Goal: Task Accomplishment & Management: Manage account settings

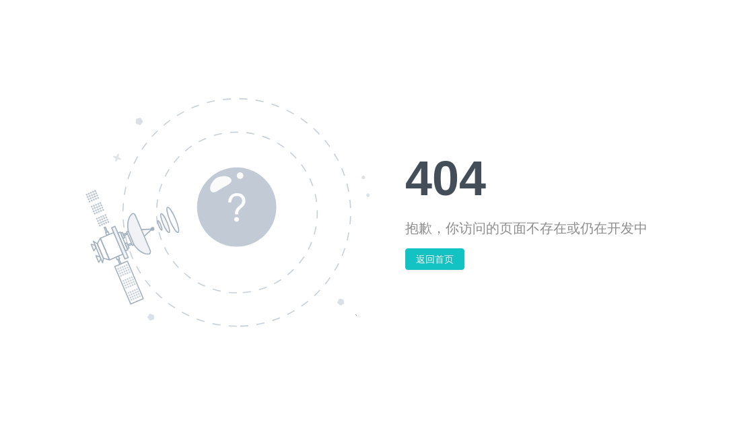
click at [498, 164] on h1 "404" at bounding box center [526, 178] width 242 height 48
click at [451, 261] on button "返回首页" at bounding box center [434, 259] width 59 height 22
click at [447, 259] on button "返回首页" at bounding box center [434, 259] width 59 height 22
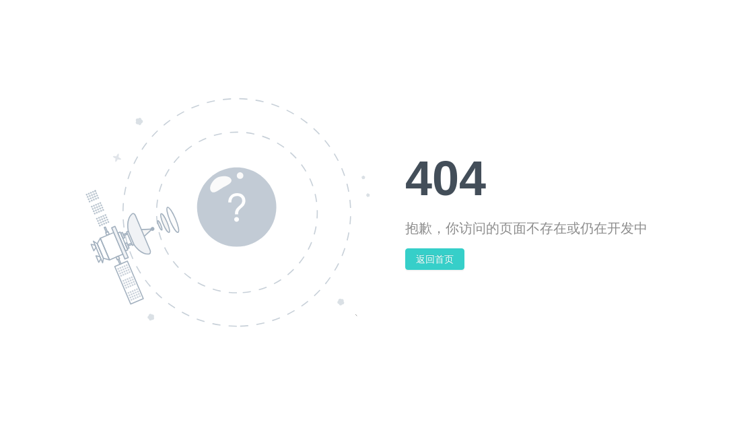
click at [447, 259] on button "返回首页" at bounding box center [434, 259] width 59 height 22
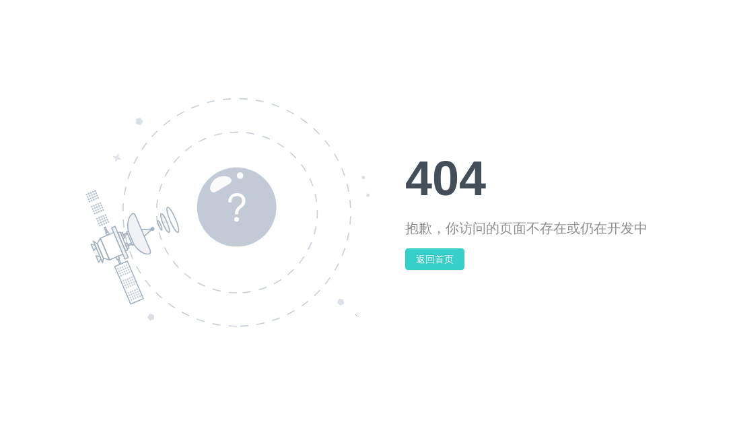
click at [447, 259] on button "返回首页" at bounding box center [434, 259] width 59 height 22
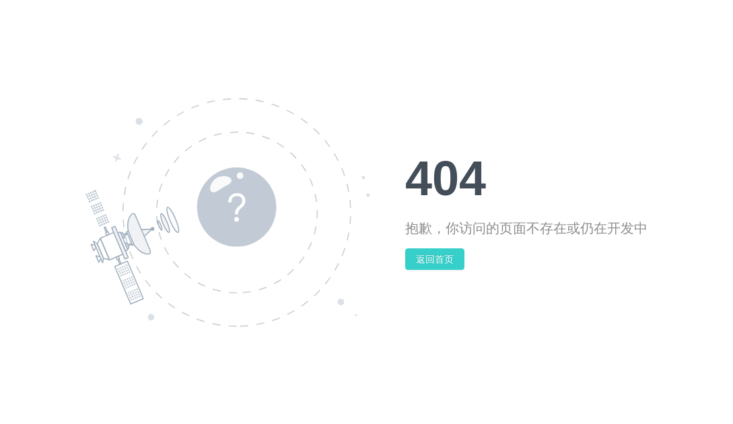
click at [447, 259] on button "返回首页" at bounding box center [434, 259] width 59 height 22
click at [472, 195] on h1 "404" at bounding box center [526, 178] width 242 height 48
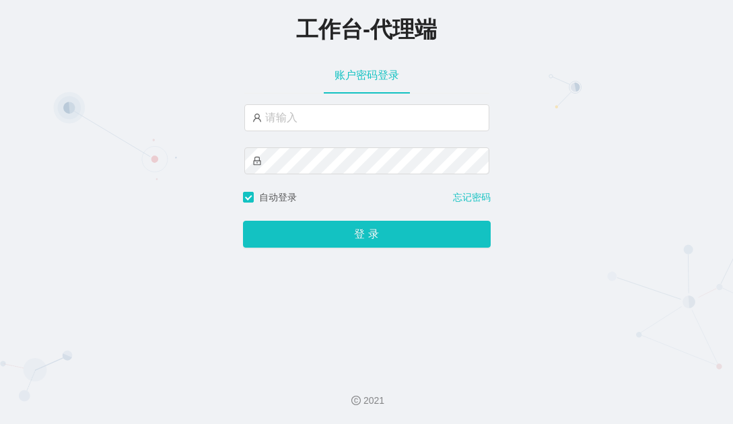
click at [350, 133] on div at bounding box center [366, 147] width 245 height 86
click at [364, 125] on input "text" at bounding box center [366, 117] width 245 height 27
paste input "admin"
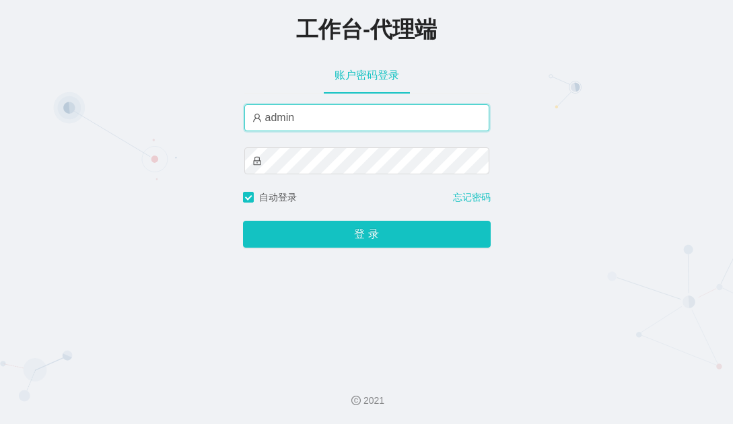
type input "admin"
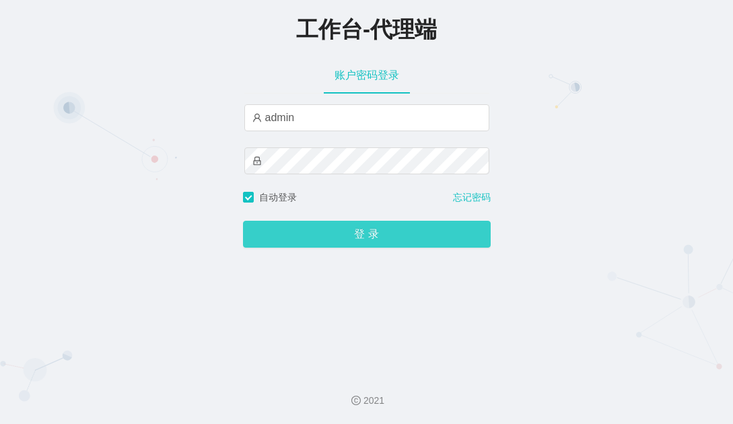
click at [406, 238] on button "登 录" at bounding box center [367, 234] width 248 height 27
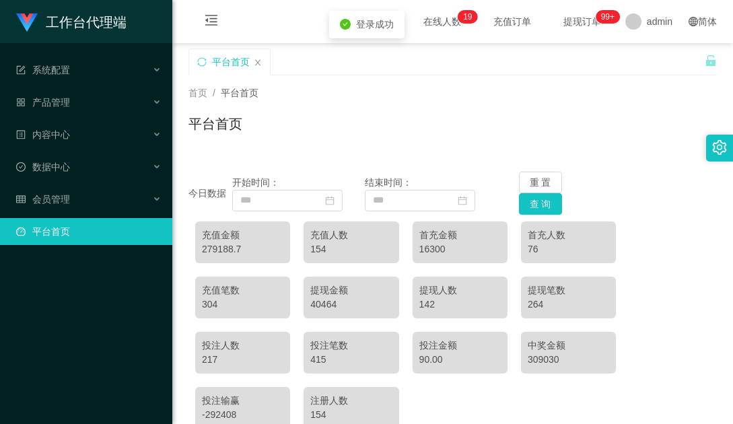
click at [417, 140] on div "平台首页" at bounding box center [453, 129] width 529 height 31
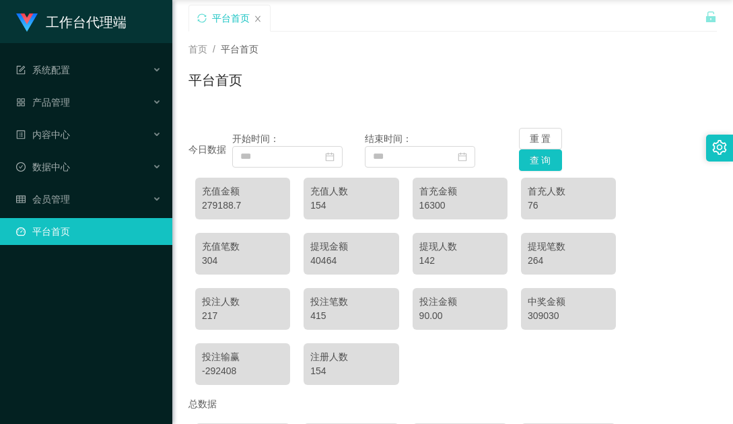
scroll to position [67, 0]
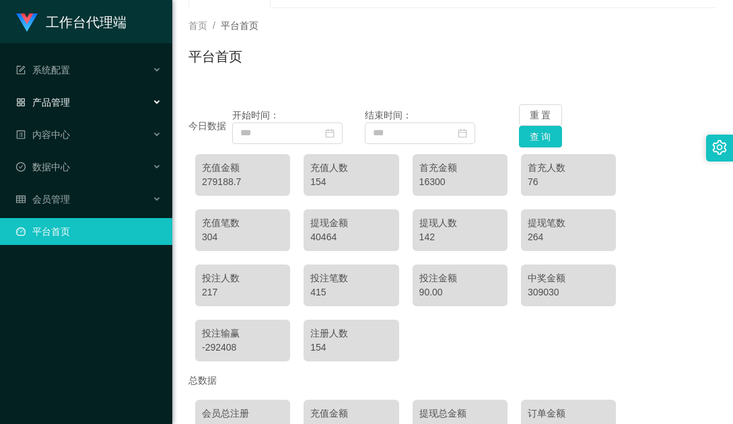
click at [75, 103] on div "产品管理" at bounding box center [86, 102] width 172 height 27
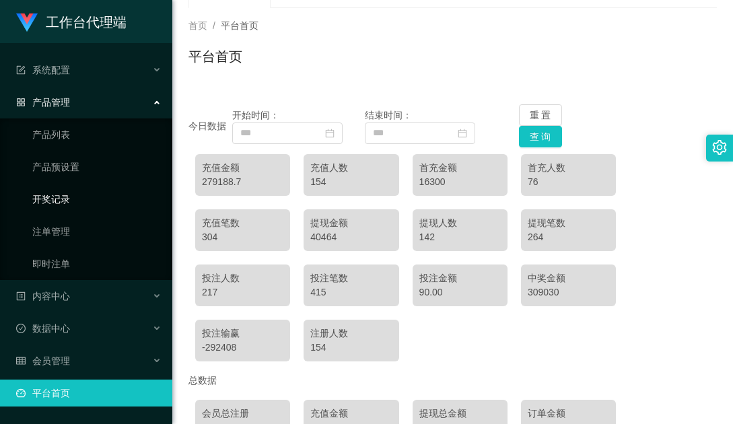
click at [80, 206] on link "开奖记录" at bounding box center [96, 199] width 129 height 27
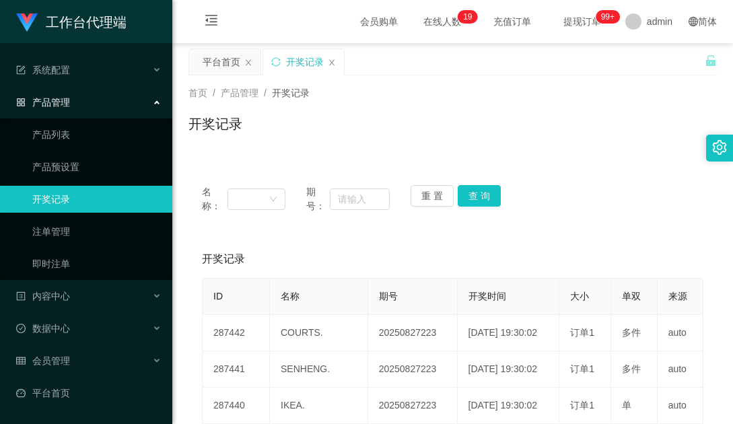
click at [133, 101] on div "产品管理" at bounding box center [86, 102] width 172 height 27
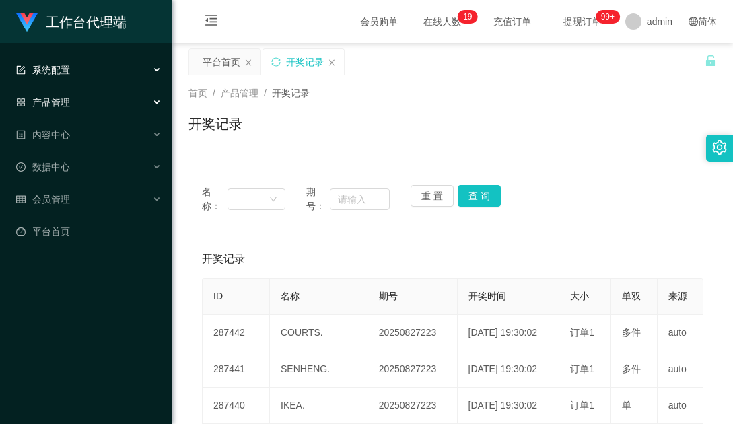
click at [131, 73] on div "系统配置" at bounding box center [86, 70] width 172 height 27
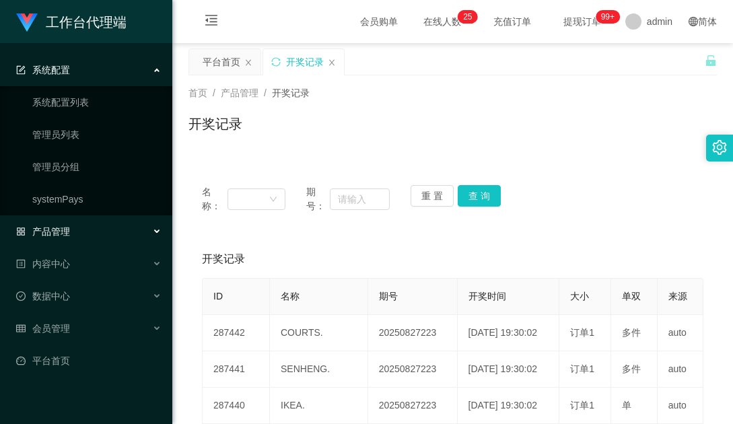
click at [131, 73] on div "系统配置" at bounding box center [86, 70] width 172 height 27
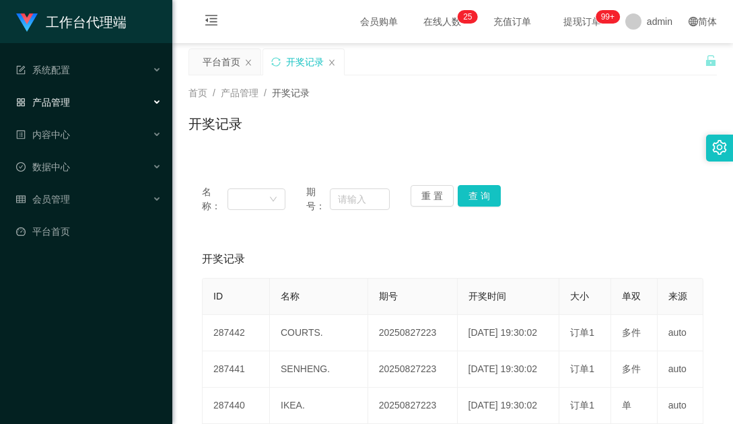
click at [131, 99] on div "产品管理" at bounding box center [86, 102] width 172 height 27
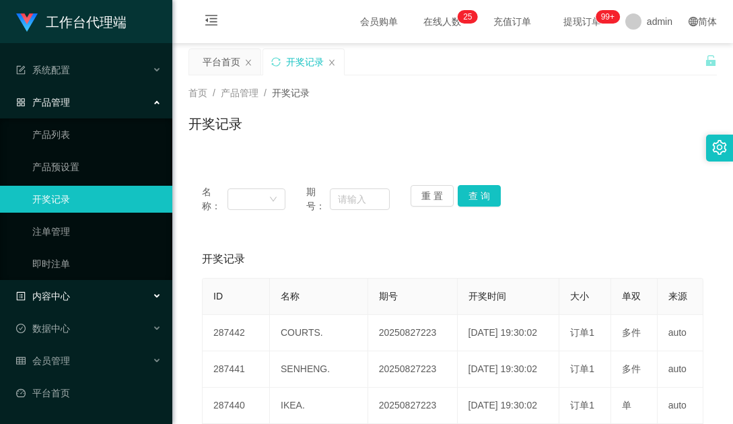
click at [94, 290] on div "内容中心" at bounding box center [86, 296] width 172 height 27
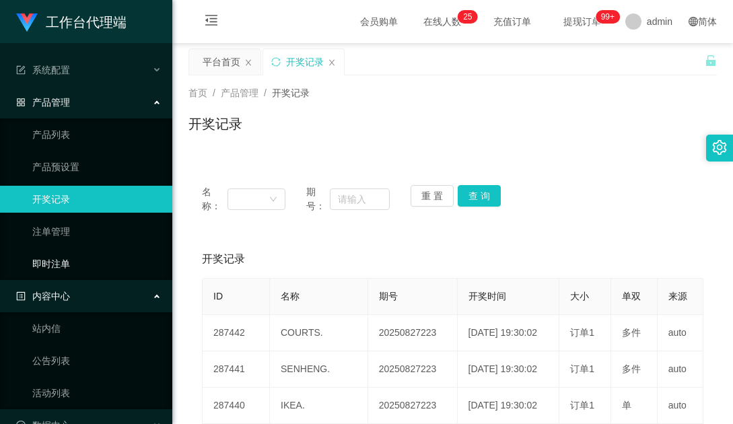
scroll to position [93, 0]
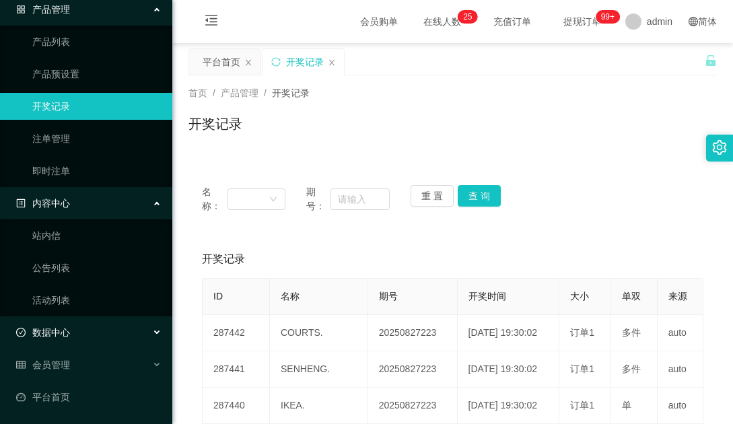
click at [83, 336] on div "数据中心" at bounding box center [86, 332] width 172 height 27
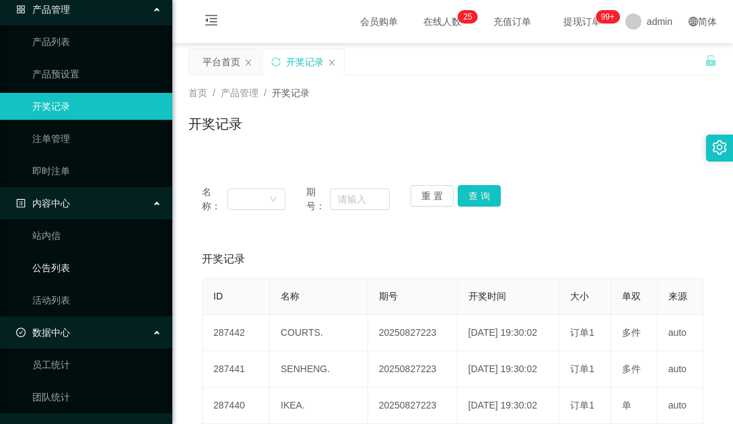
scroll to position [158, 0]
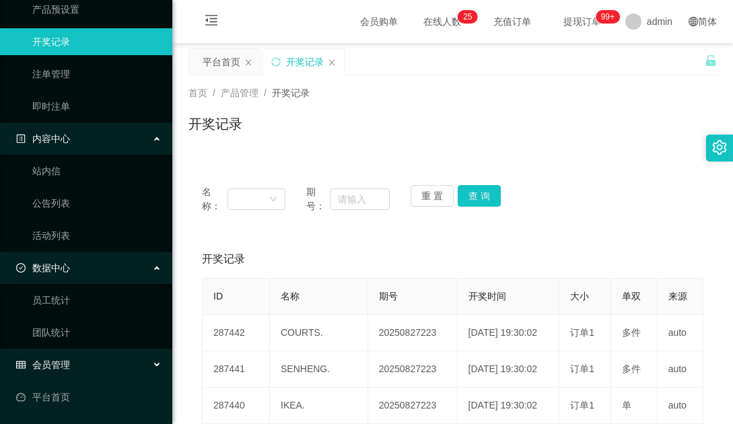
click at [76, 358] on div "会员管理" at bounding box center [86, 365] width 172 height 27
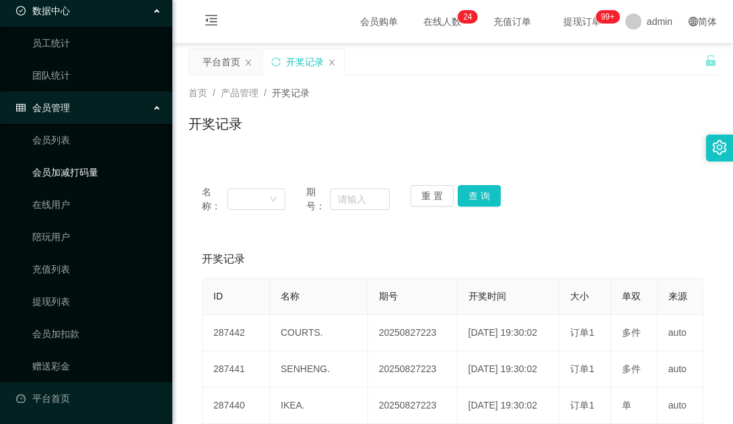
scroll to position [416, 0]
click at [79, 266] on link "充值列表" at bounding box center [96, 268] width 129 height 27
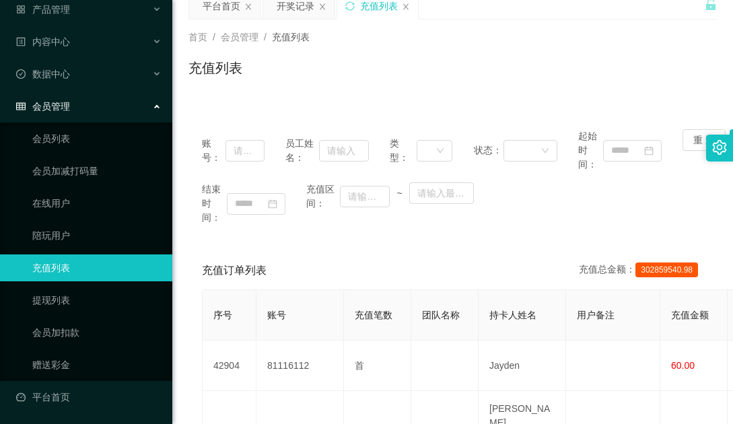
scroll to position [135, 0]
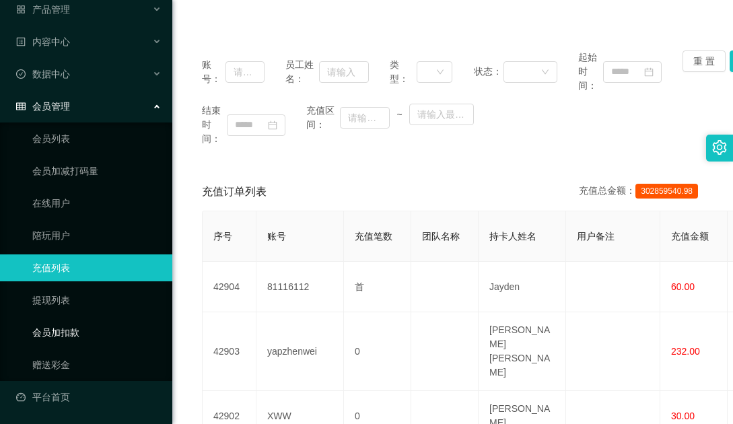
click at [78, 330] on link "会员加扣款" at bounding box center [96, 332] width 129 height 27
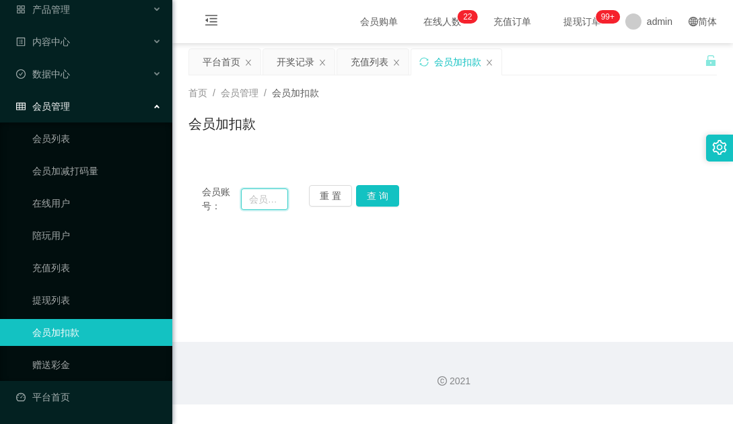
click at [259, 199] on input "text" at bounding box center [264, 200] width 47 height 22
click at [487, 256] on main "关闭左侧 关闭右侧 关闭其它 刷新页面 平台首页 开奖记录 充值列表 会员加扣款 首页 / 会员管理 / 会员加扣款 / 会员加扣款 会员账号： 重 置 查 …" at bounding box center [452, 192] width 561 height 299
click at [399, 65] on icon "图标: close" at bounding box center [396, 62] width 5 height 6
click at [327, 63] on div "开奖记录" at bounding box center [298, 62] width 71 height 26
click at [322, 62] on icon "图标: close" at bounding box center [322, 62] width 5 height 6
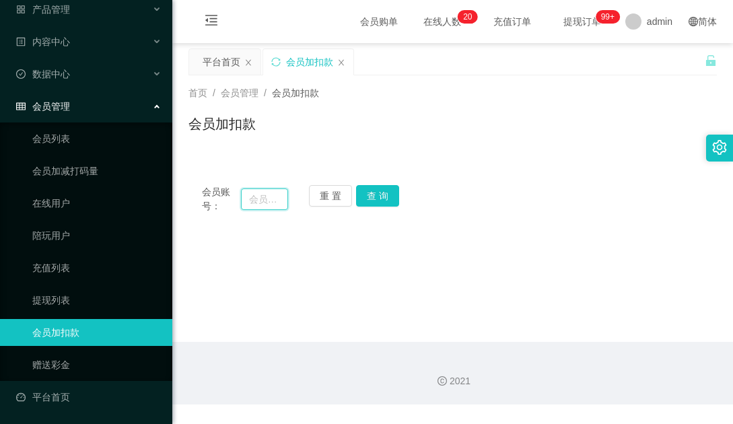
click at [275, 199] on input "text" at bounding box center [264, 200] width 47 height 22
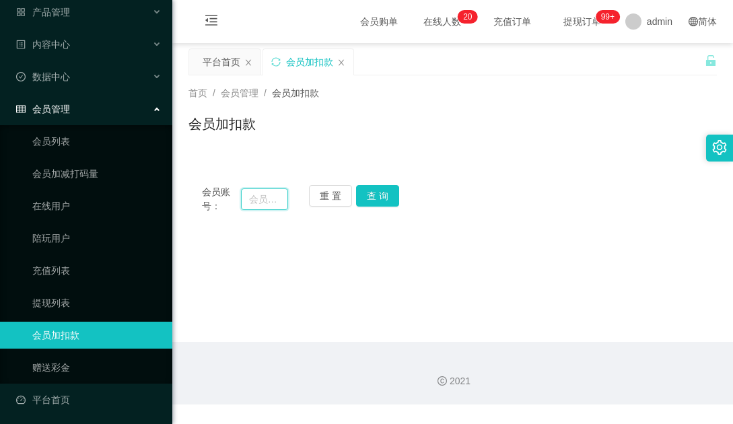
scroll to position [93, 0]
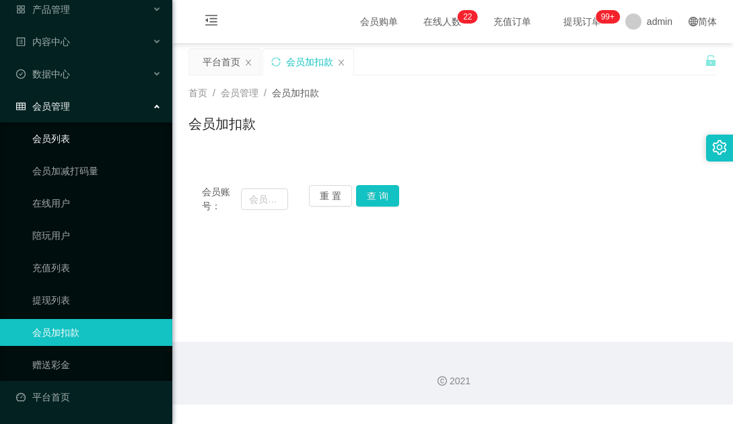
click at [92, 136] on link "会员列表" at bounding box center [96, 138] width 129 height 27
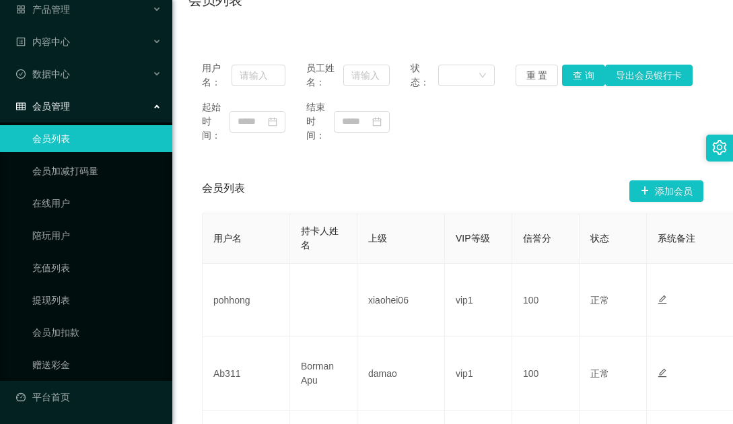
scroll to position [202, 0]
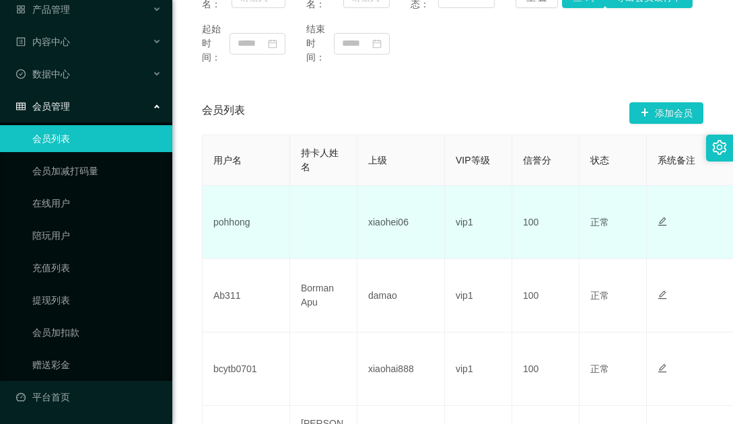
click at [246, 224] on td "pohhong" at bounding box center [247, 222] width 88 height 73
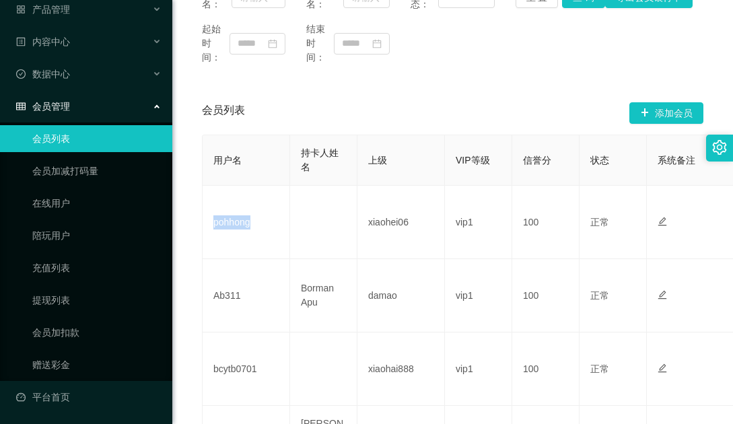
copy td "pohhong"
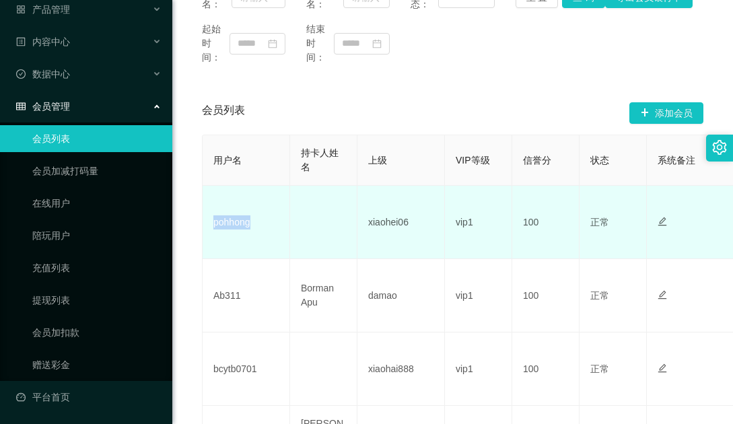
click at [279, 220] on td "pohhong" at bounding box center [247, 222] width 88 height 73
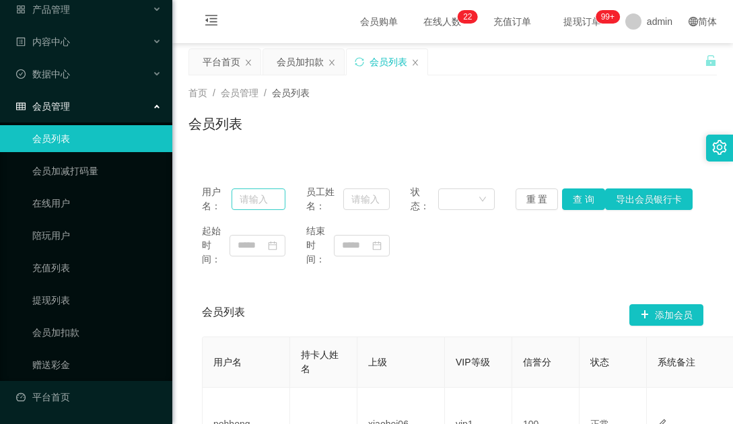
scroll to position [67, 0]
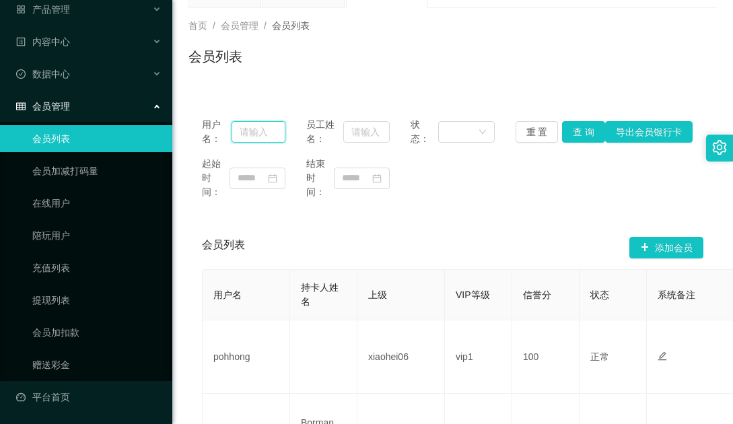
click at [261, 139] on input "text" at bounding box center [259, 132] width 54 height 22
paste input "pohhong"
type input "pohhong"
click at [574, 135] on button "查 询" at bounding box center [583, 132] width 43 height 22
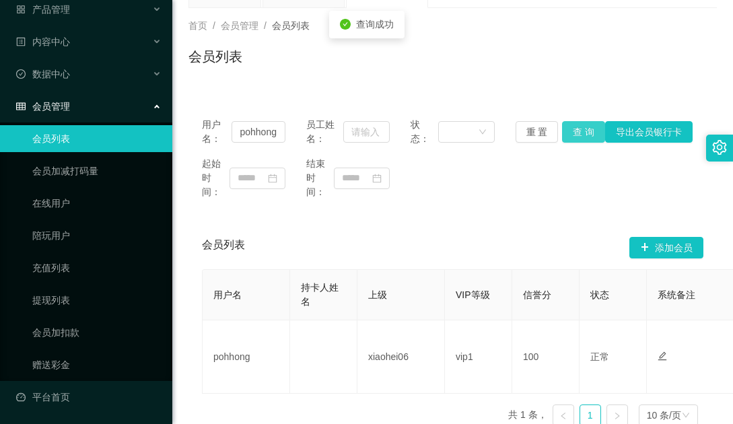
scroll to position [143, 0]
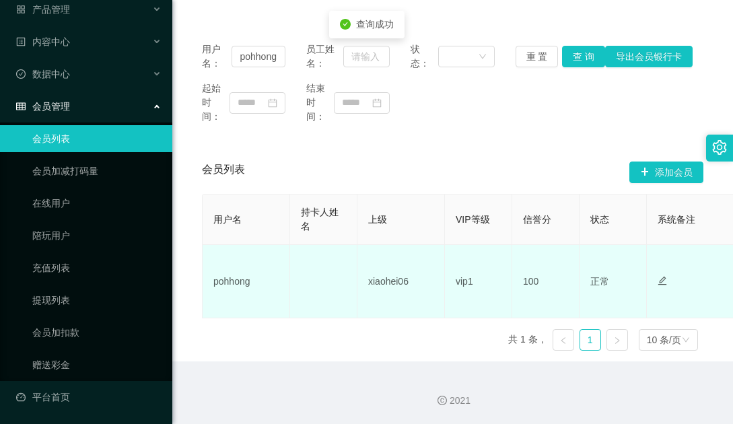
click at [230, 277] on td "pohhong" at bounding box center [247, 281] width 88 height 73
click at [398, 274] on td "xiaohei06" at bounding box center [402, 281] width 88 height 73
click at [656, 278] on td at bounding box center [694, 281] width 94 height 73
drag, startPoint x: 508, startPoint y: 290, endPoint x: 460, endPoint y: 273, distance: 51.5
click at [508, 290] on td "vip1" at bounding box center [478, 281] width 67 height 73
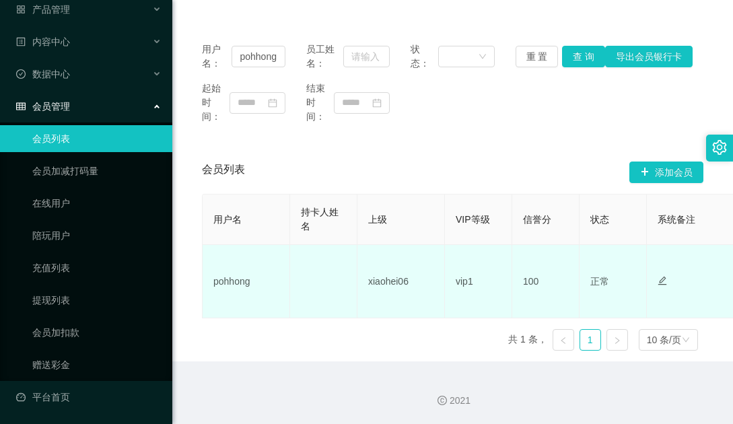
click at [459, 282] on td "vip1" at bounding box center [478, 281] width 67 height 73
click at [402, 281] on td "xiaohei06" at bounding box center [402, 281] width 88 height 73
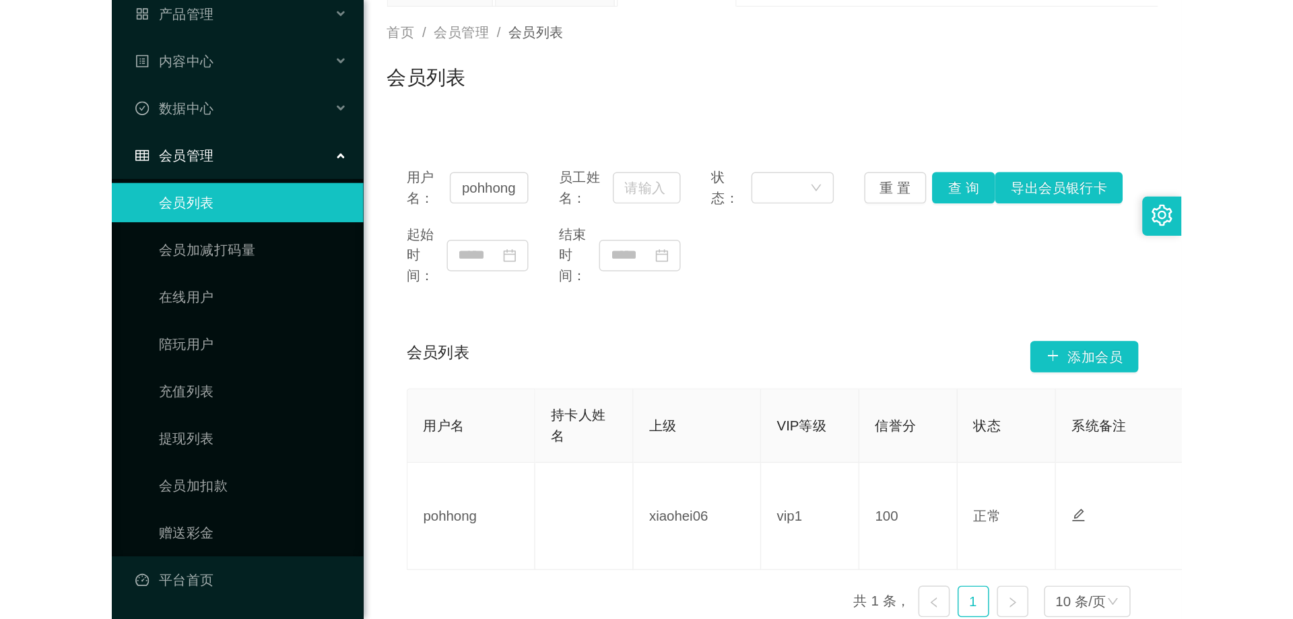
scroll to position [8, 0]
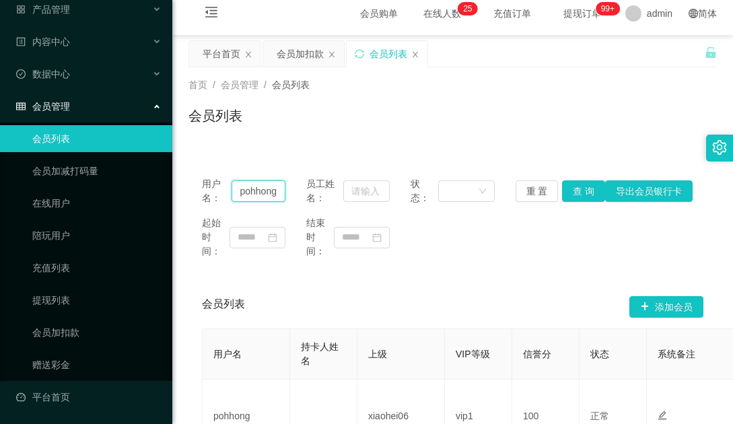
click at [273, 190] on input "pohhong" at bounding box center [259, 191] width 54 height 22
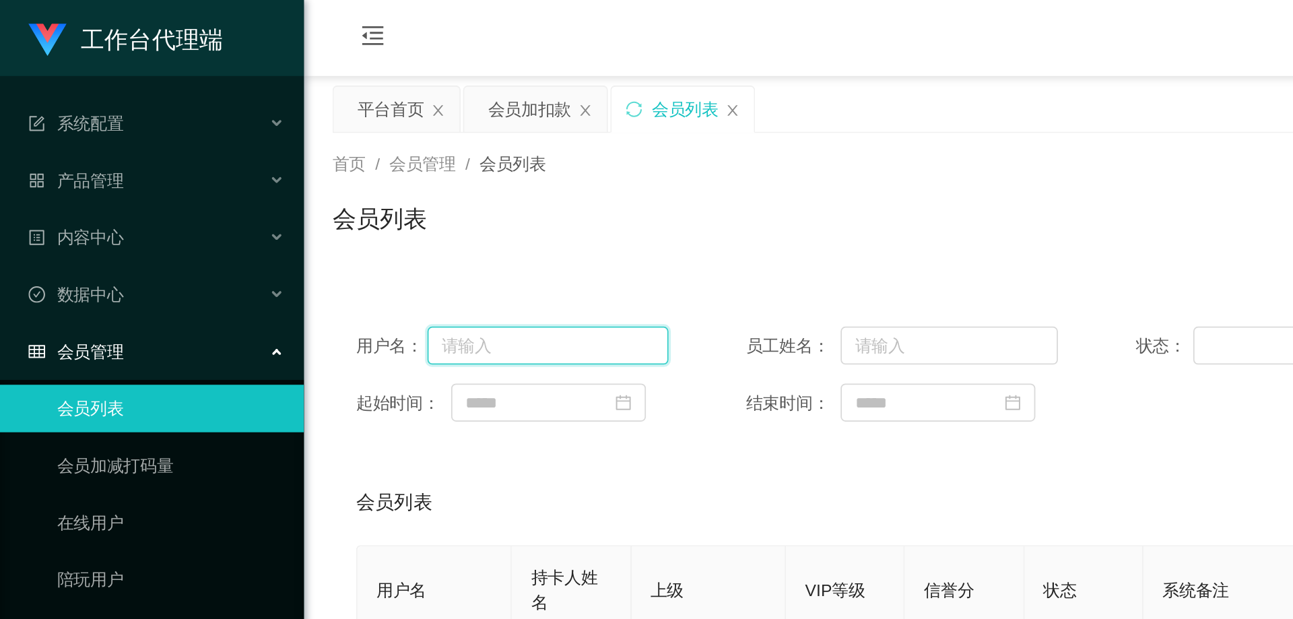
scroll to position [0, 0]
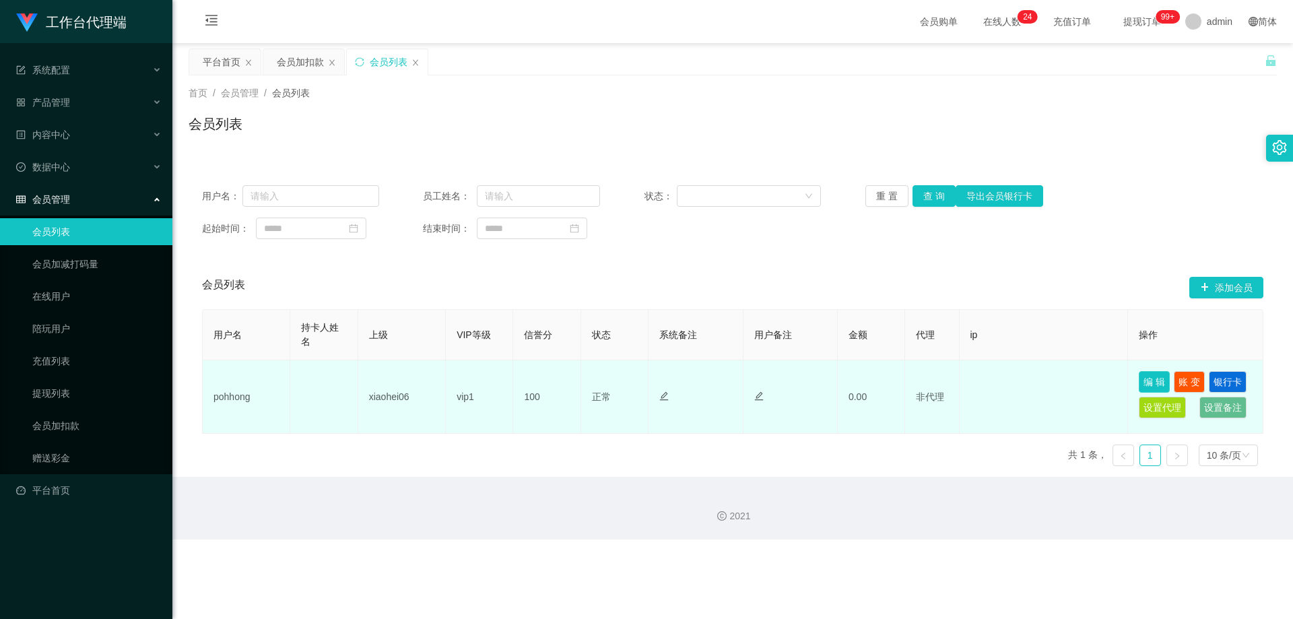
click at [733, 381] on button "编 辑" at bounding box center [1154, 382] width 31 height 22
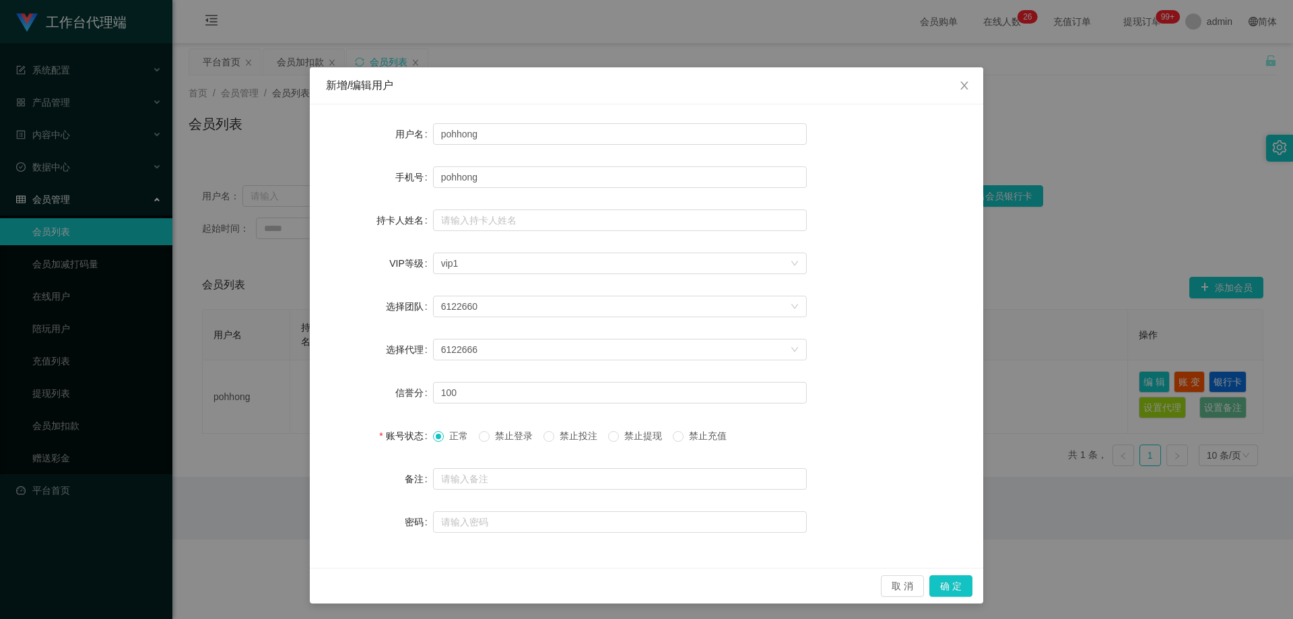
click at [733, 424] on div "新增/编辑用户 用户名 pohhong 手机号 pohhong 持卡人姓名 VIP等级 选择VIP等级 vip1 选择团队 6122660 选择代理 6122…" at bounding box center [646, 309] width 1293 height 619
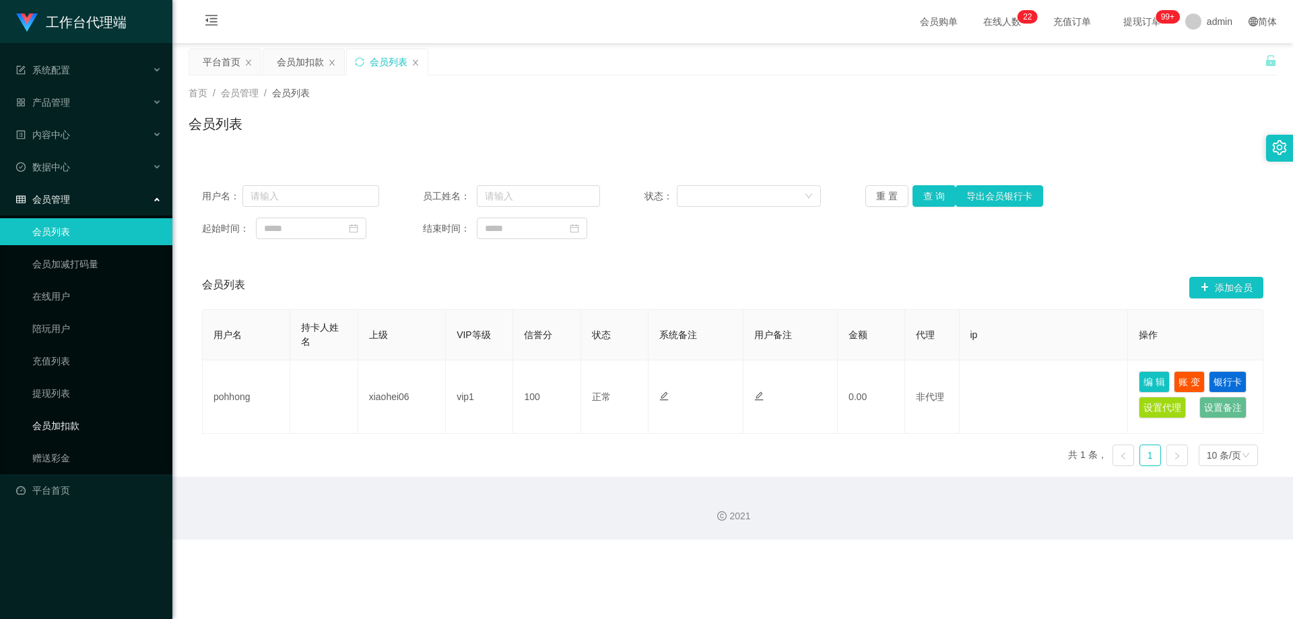
click at [79, 424] on link "会员加扣款" at bounding box center [96, 425] width 129 height 27
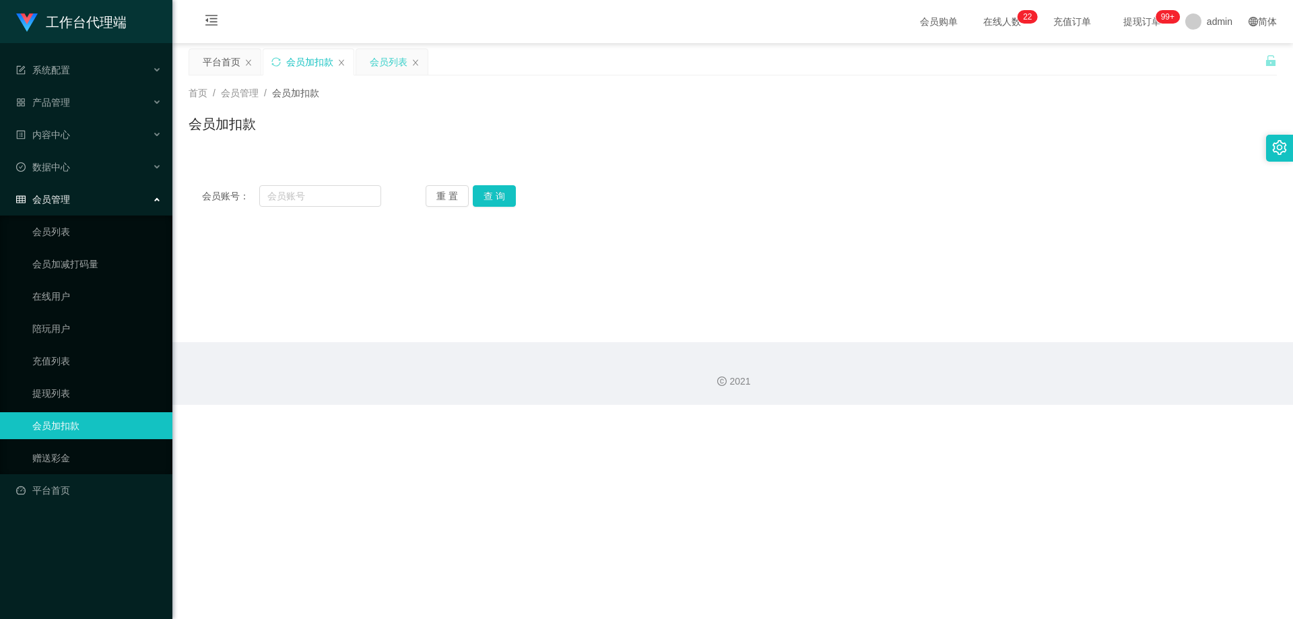
click at [385, 61] on div "会员列表" at bounding box center [389, 62] width 38 height 26
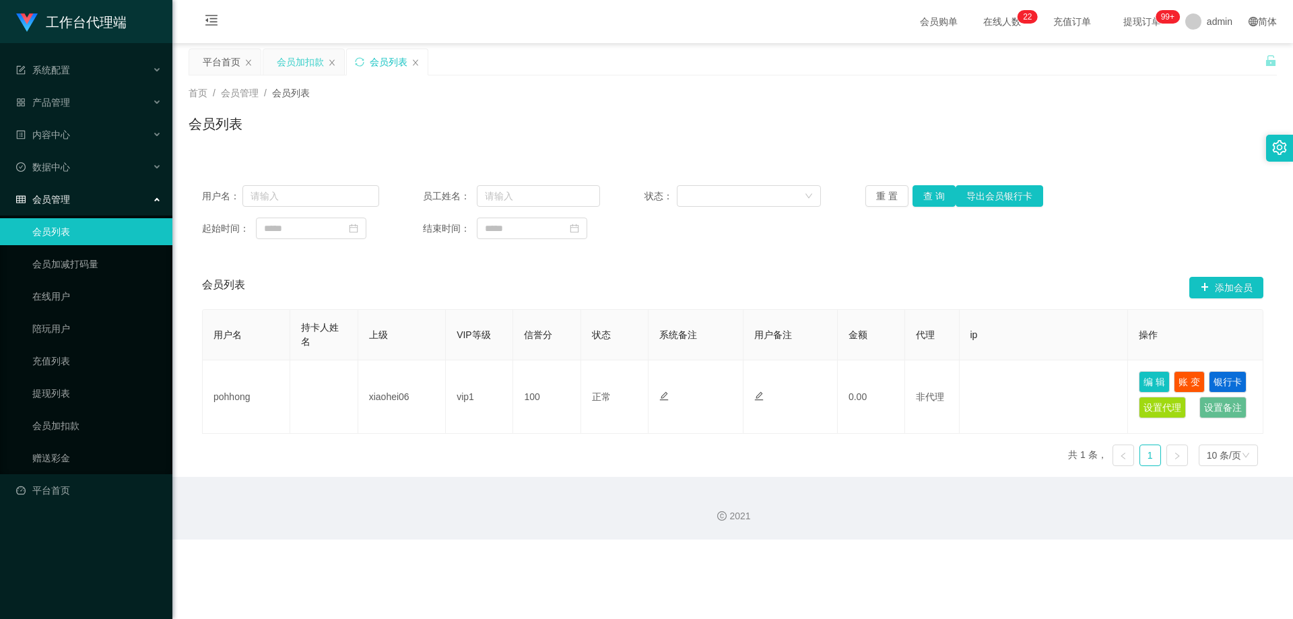
click at [296, 67] on div "会员加扣款" at bounding box center [300, 62] width 47 height 26
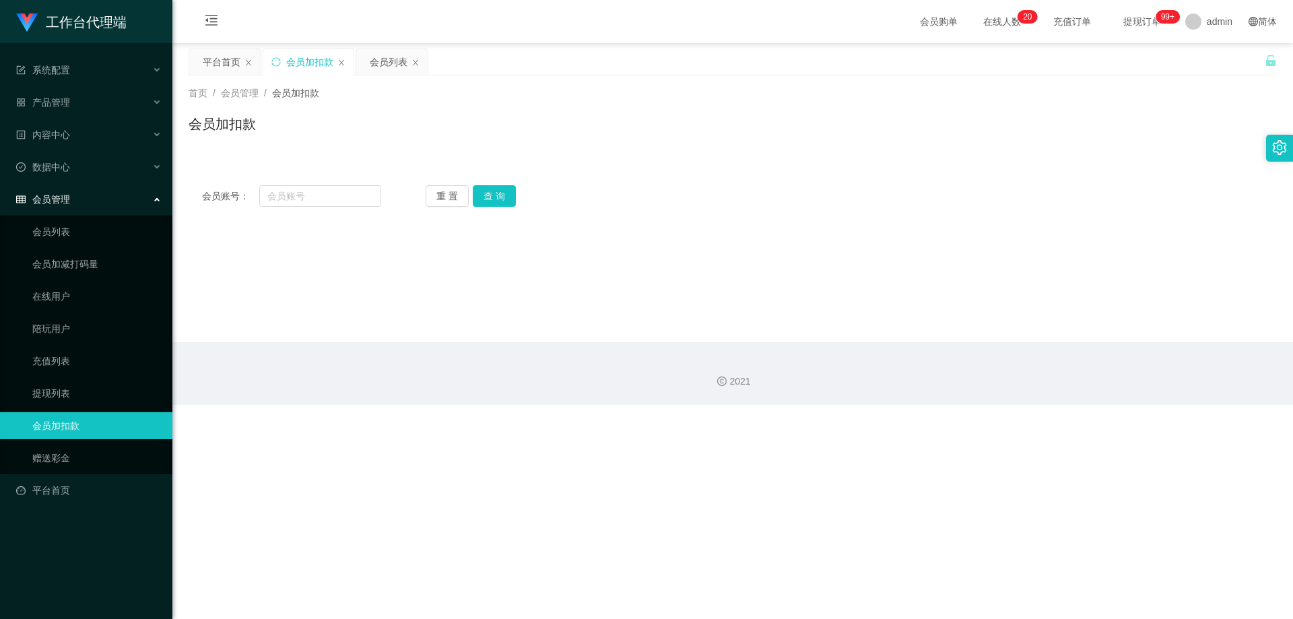
click at [147, 205] on div "会员管理" at bounding box center [86, 199] width 172 height 27
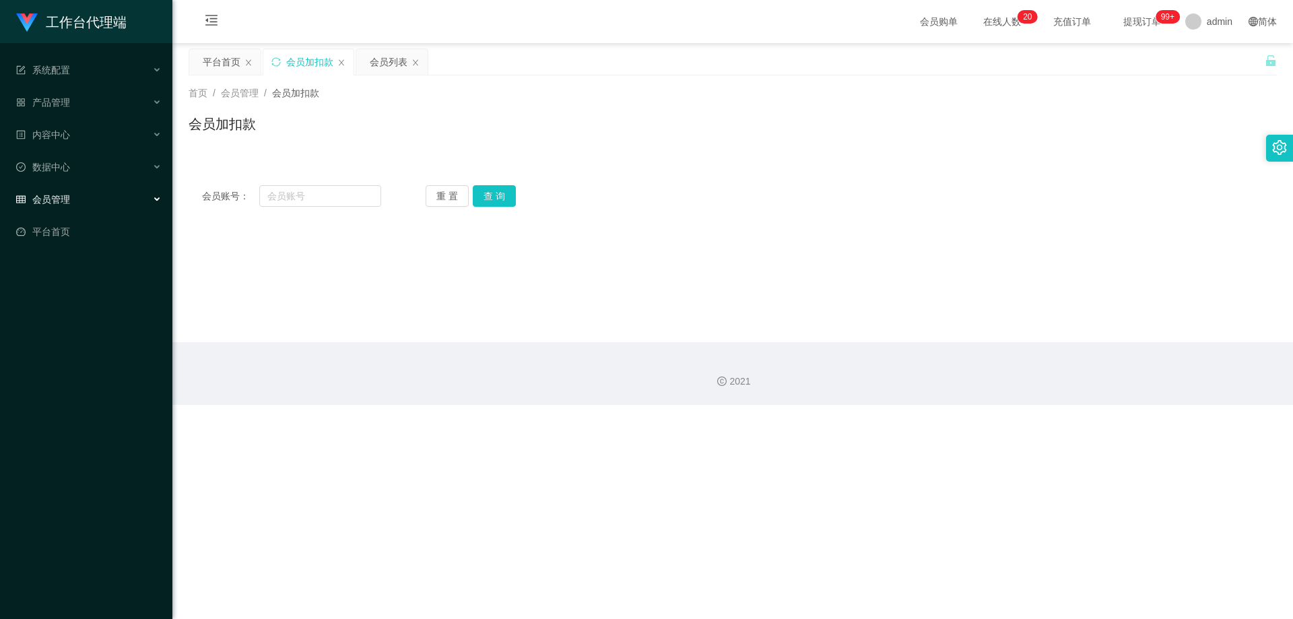
click at [733, 409] on div "工作台代理端 系统配置 系统配置列表 管理员列表 管理员分组 systemPays 产品管理 产品列表 产品预设置 开奖记录 注单管理 即时注单 内容中心 站…" at bounding box center [646, 309] width 1293 height 619
click at [65, 198] on span "会员管理" at bounding box center [43, 199] width 54 height 11
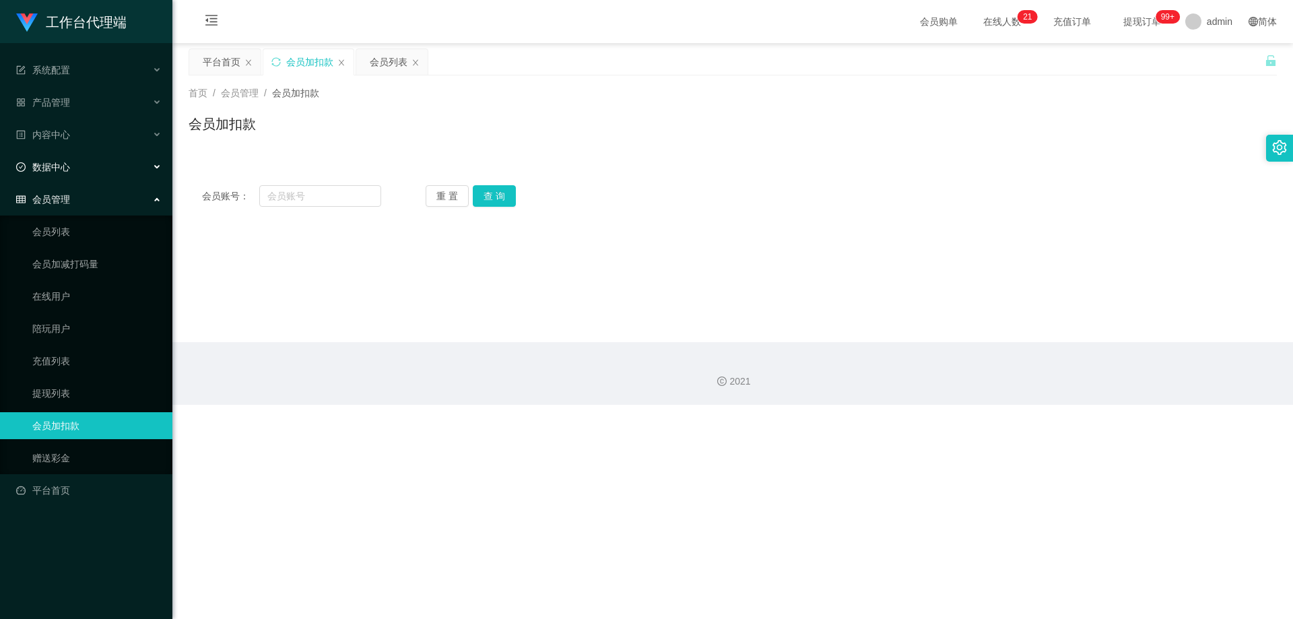
click at [108, 180] on div "数据中心" at bounding box center [86, 167] width 172 height 27
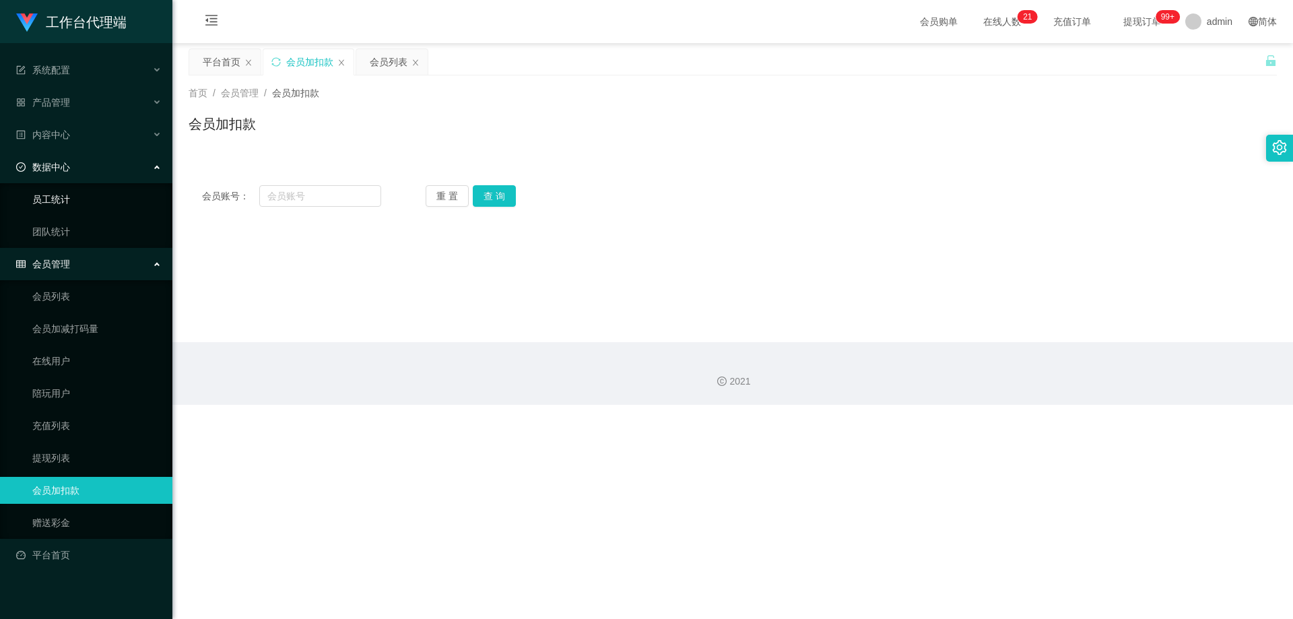
click at [107, 193] on link "员工统计" at bounding box center [96, 199] width 129 height 27
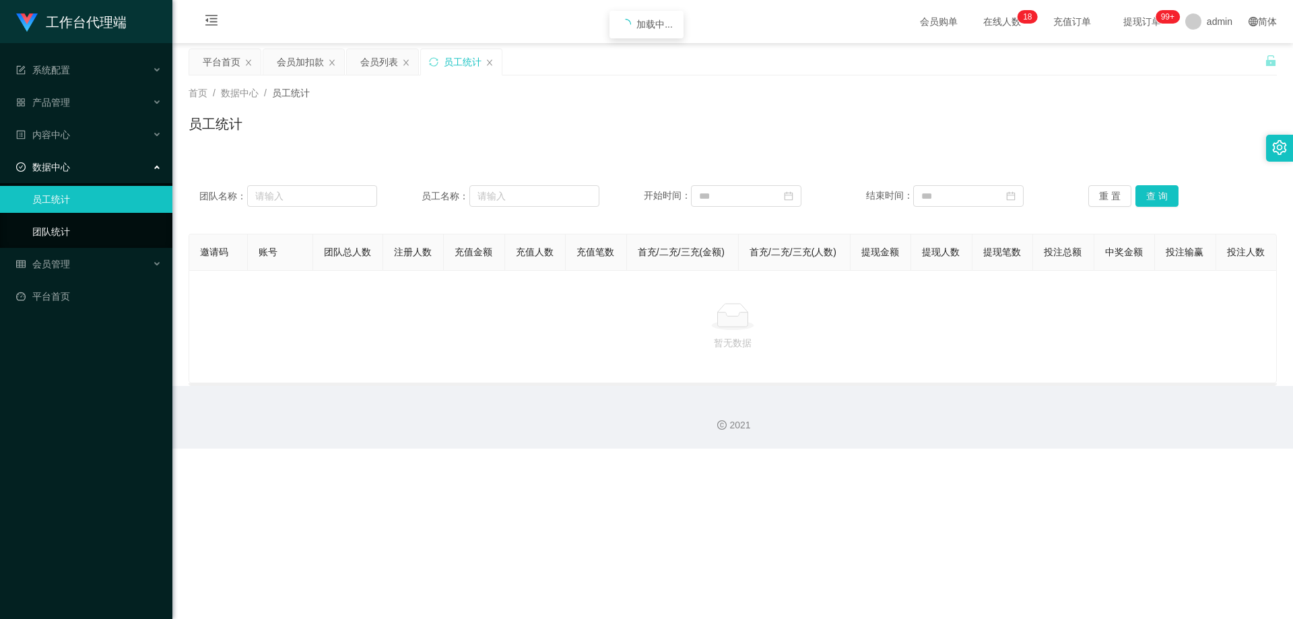
click at [88, 235] on link "团队统计" at bounding box center [96, 231] width 129 height 27
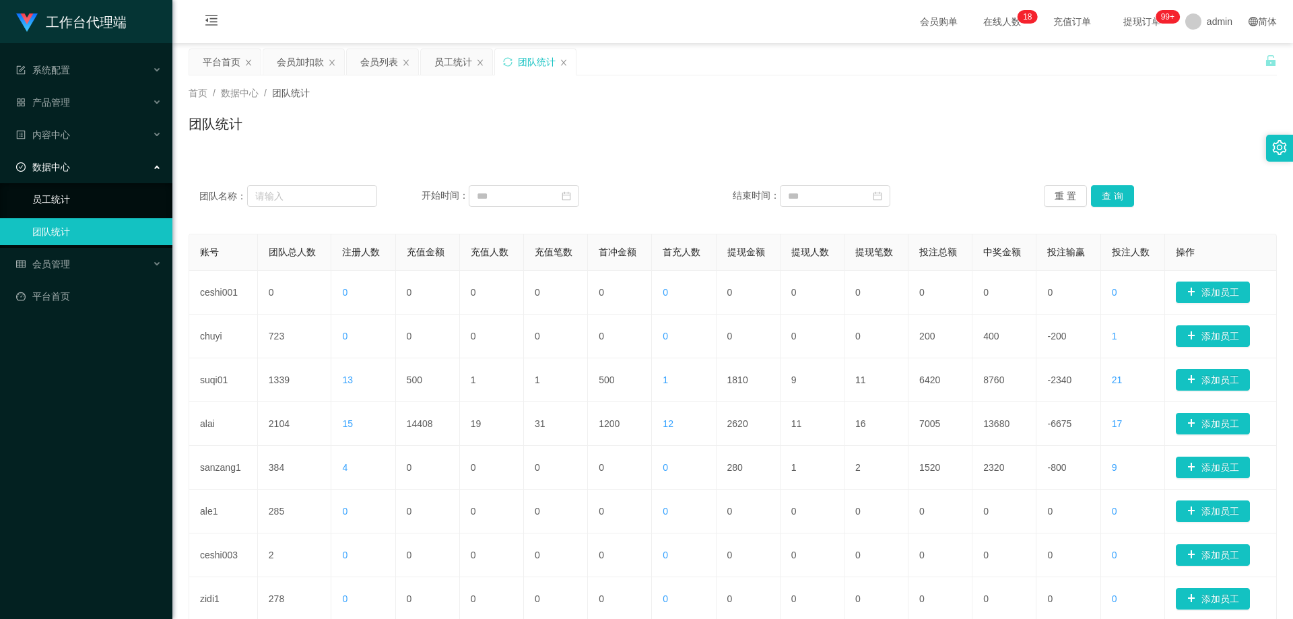
click at [47, 198] on link "员工统计" at bounding box center [96, 199] width 129 height 27
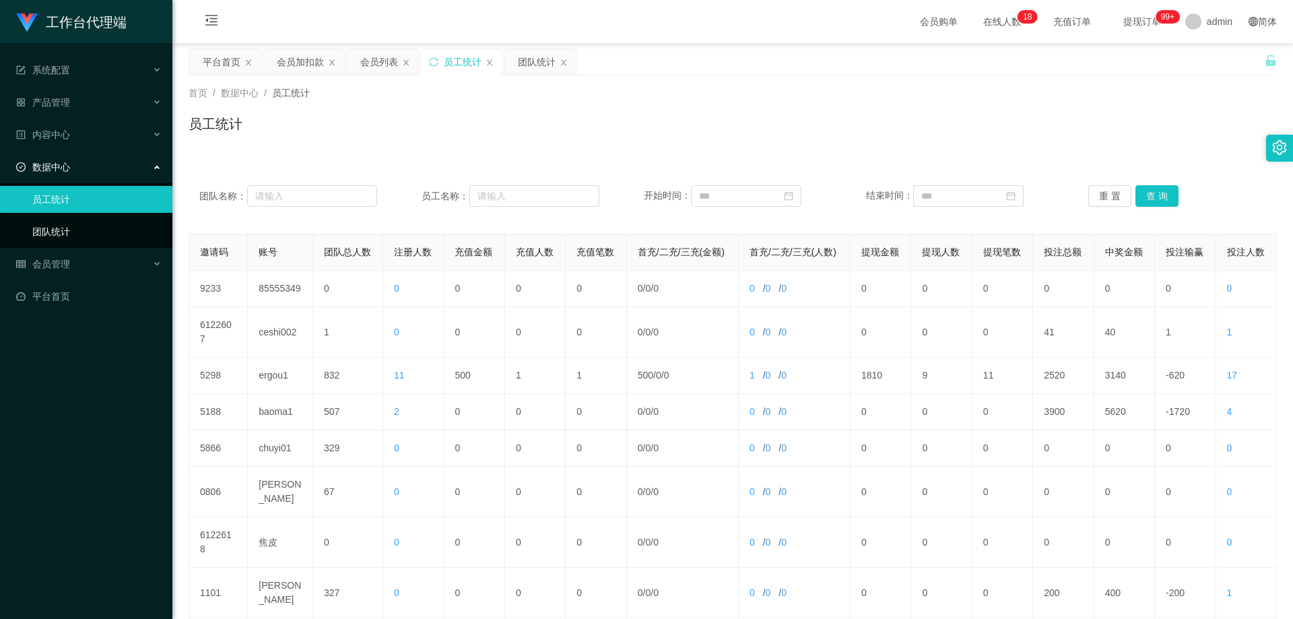
click at [67, 225] on link "团队统计" at bounding box center [96, 231] width 129 height 27
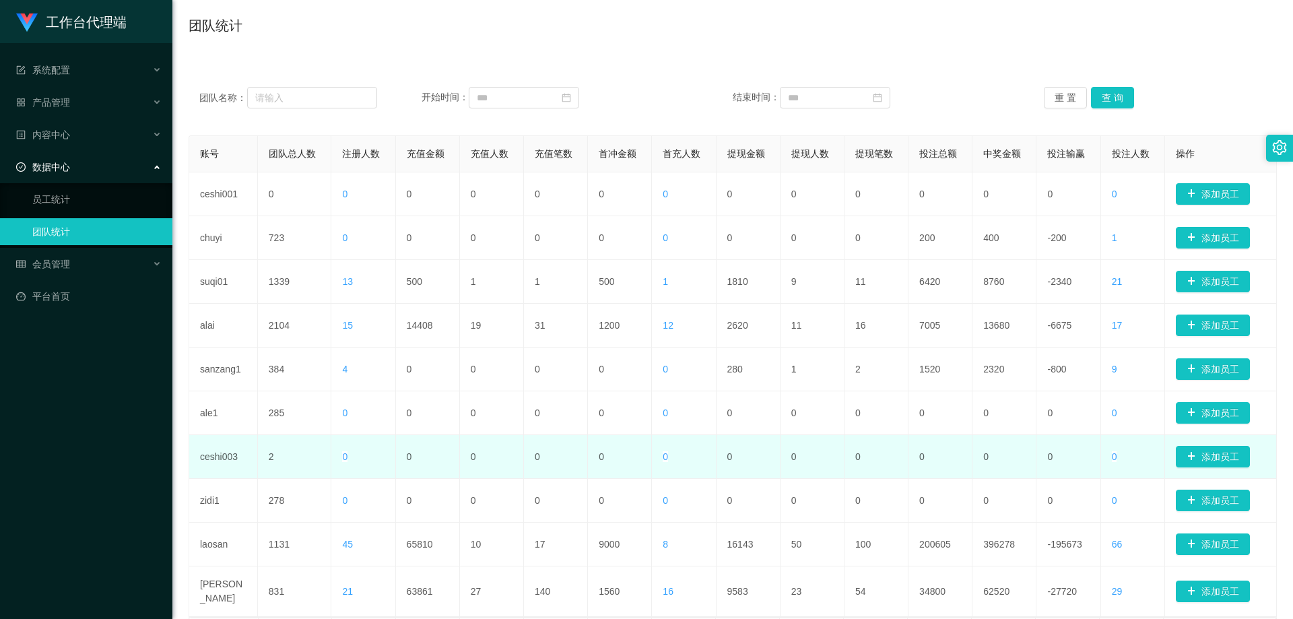
scroll to position [77, 0]
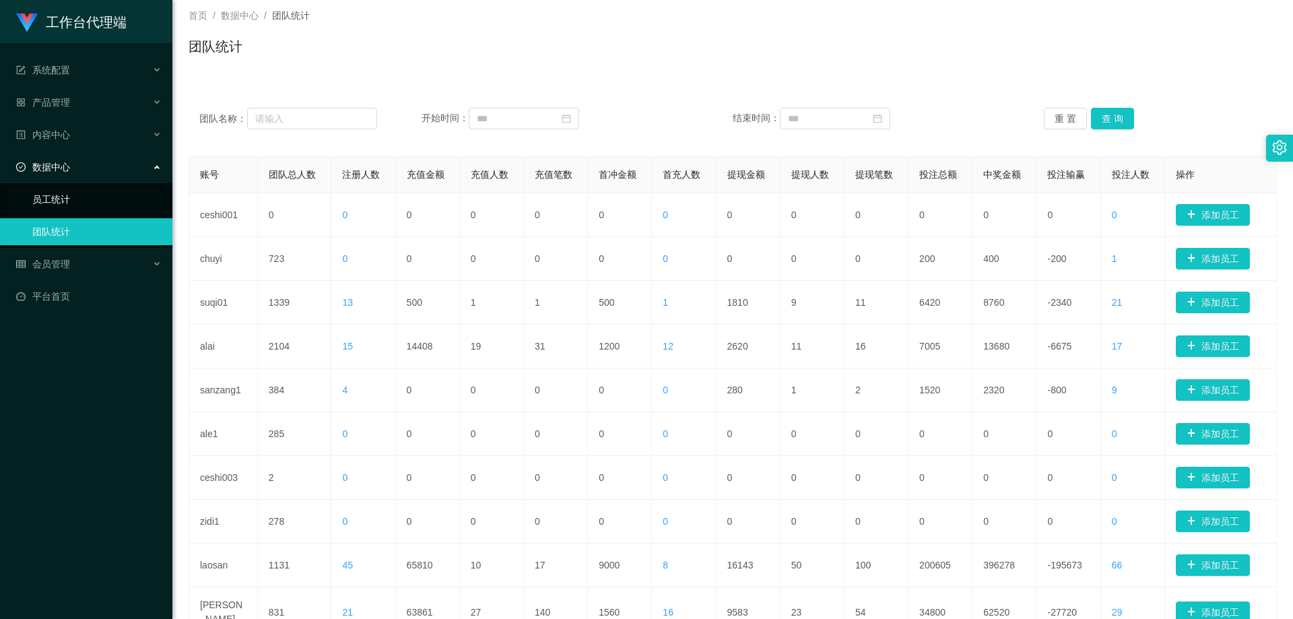
click at [44, 208] on link "员工统计" at bounding box center [96, 199] width 129 height 27
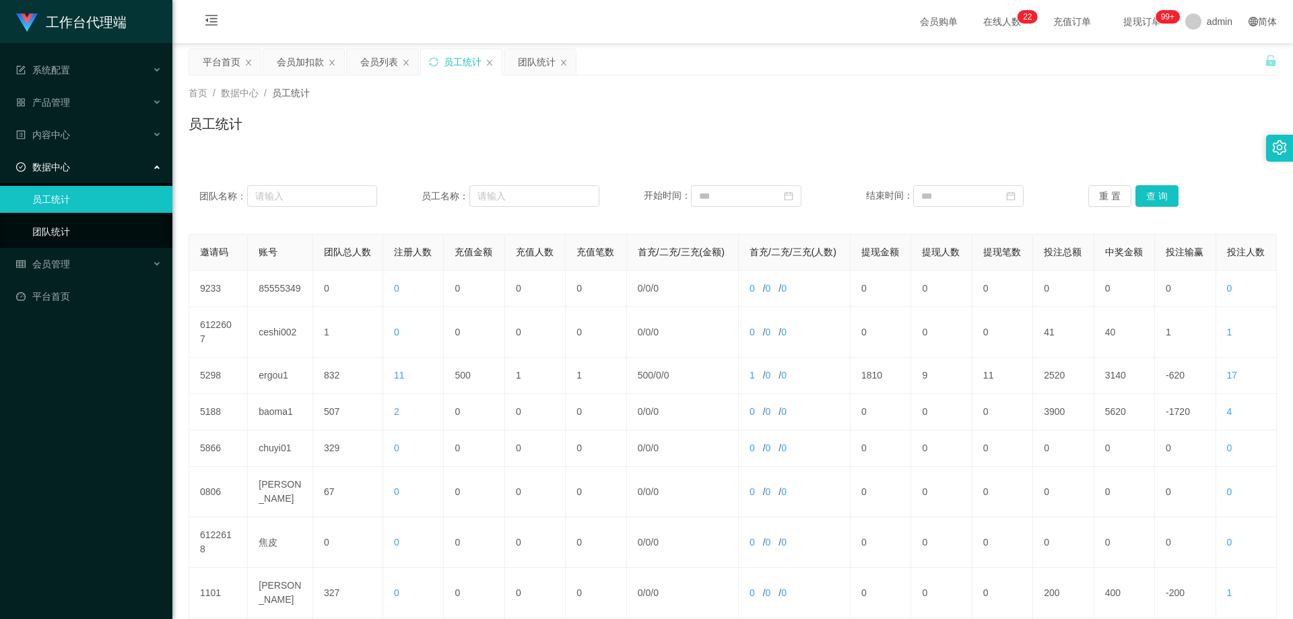
click at [32, 227] on link "团队统计" at bounding box center [96, 231] width 129 height 27
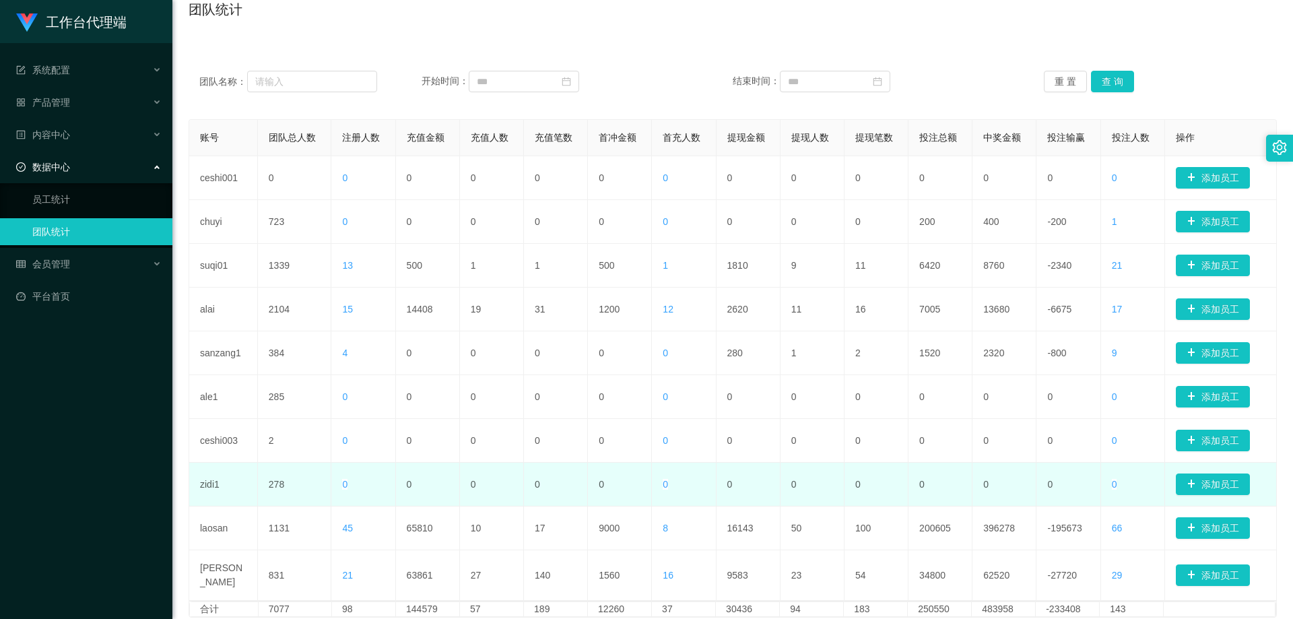
scroll to position [212, 0]
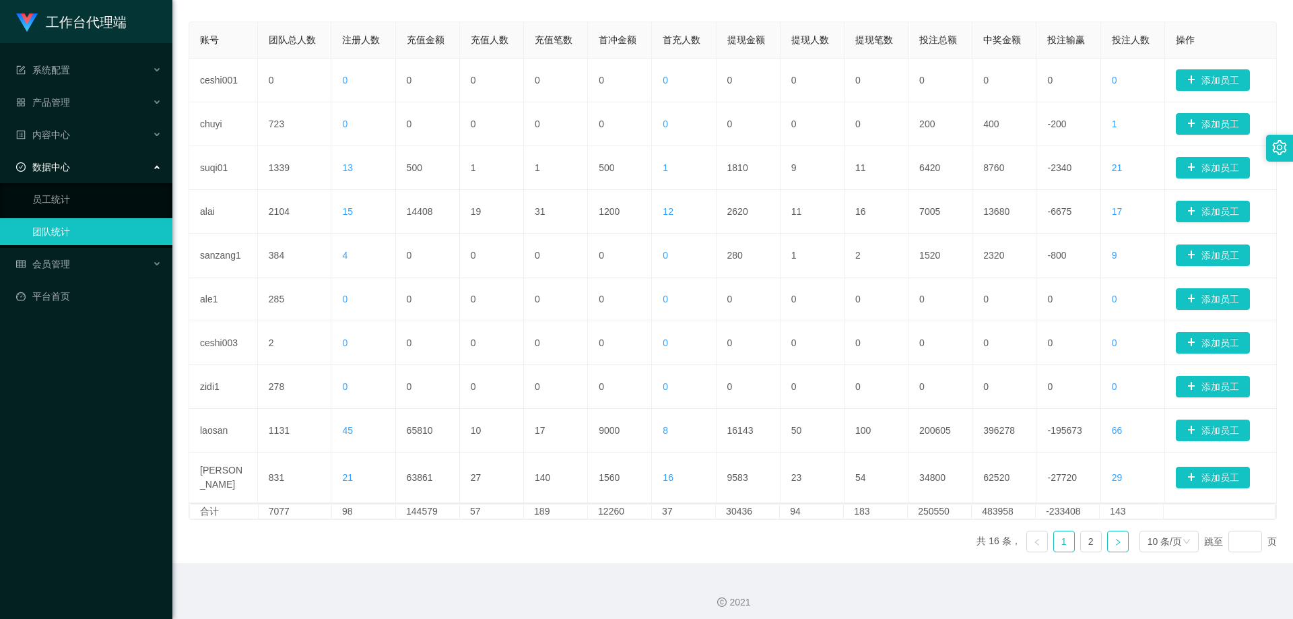
click at [733, 424] on icon "图标: right" at bounding box center [1118, 542] width 8 height 8
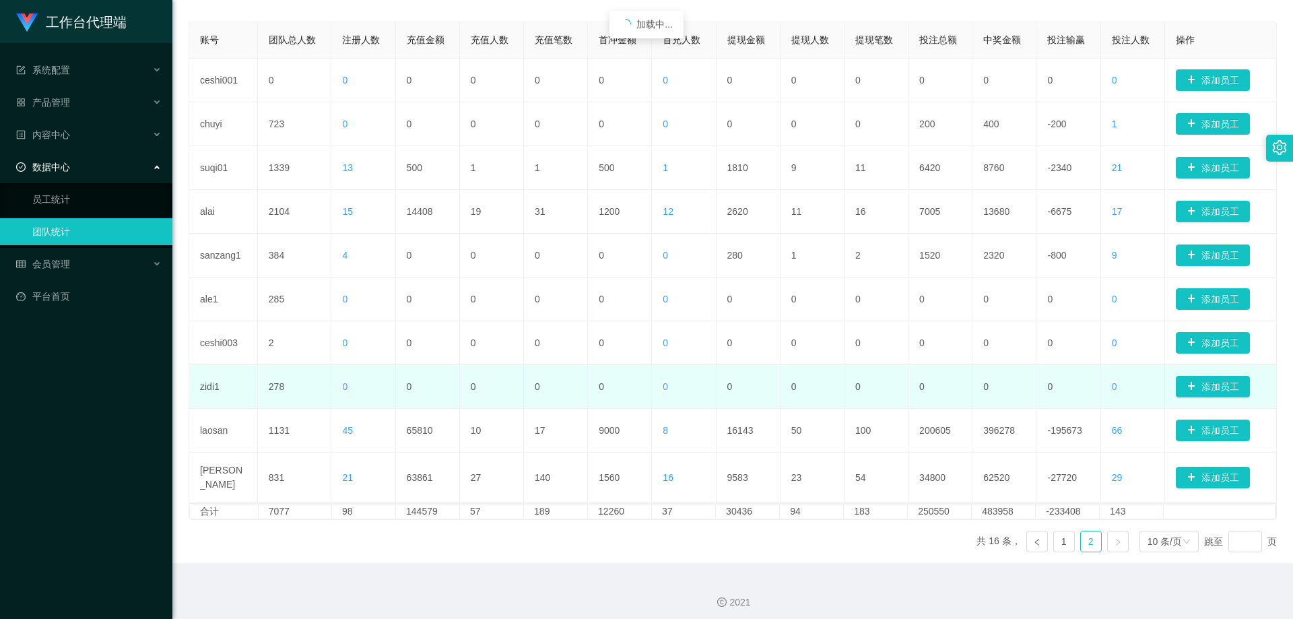
scroll to position [44, 0]
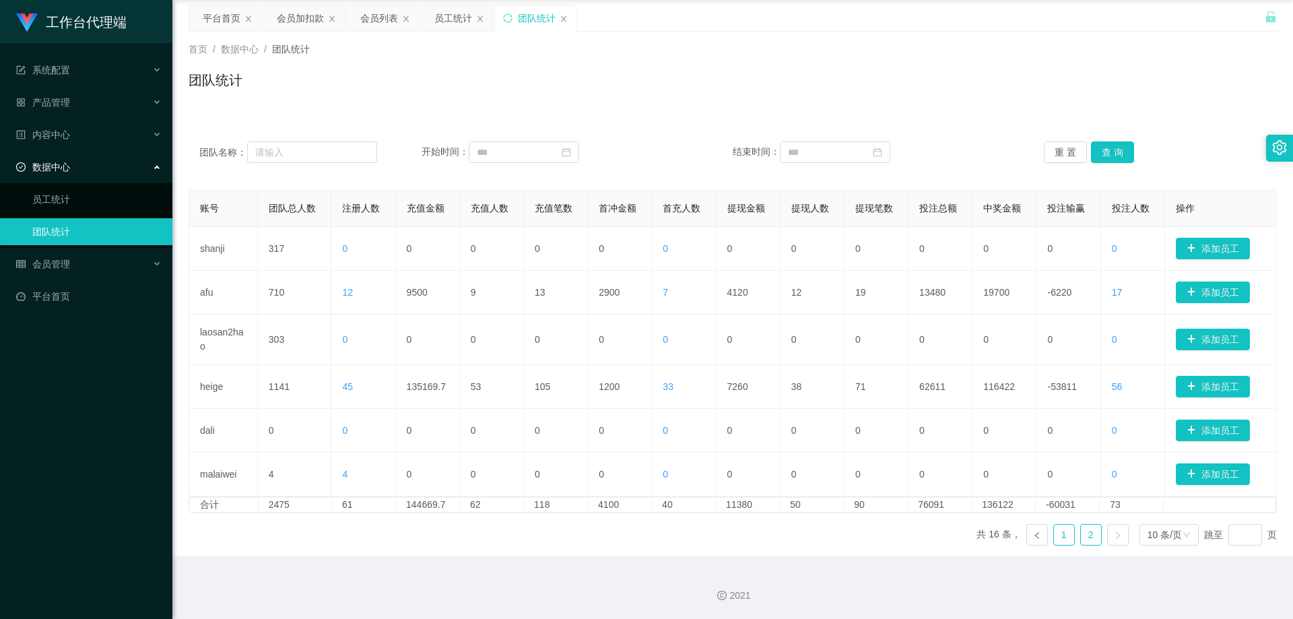
click at [733, 424] on link "1" at bounding box center [1064, 535] width 20 height 20
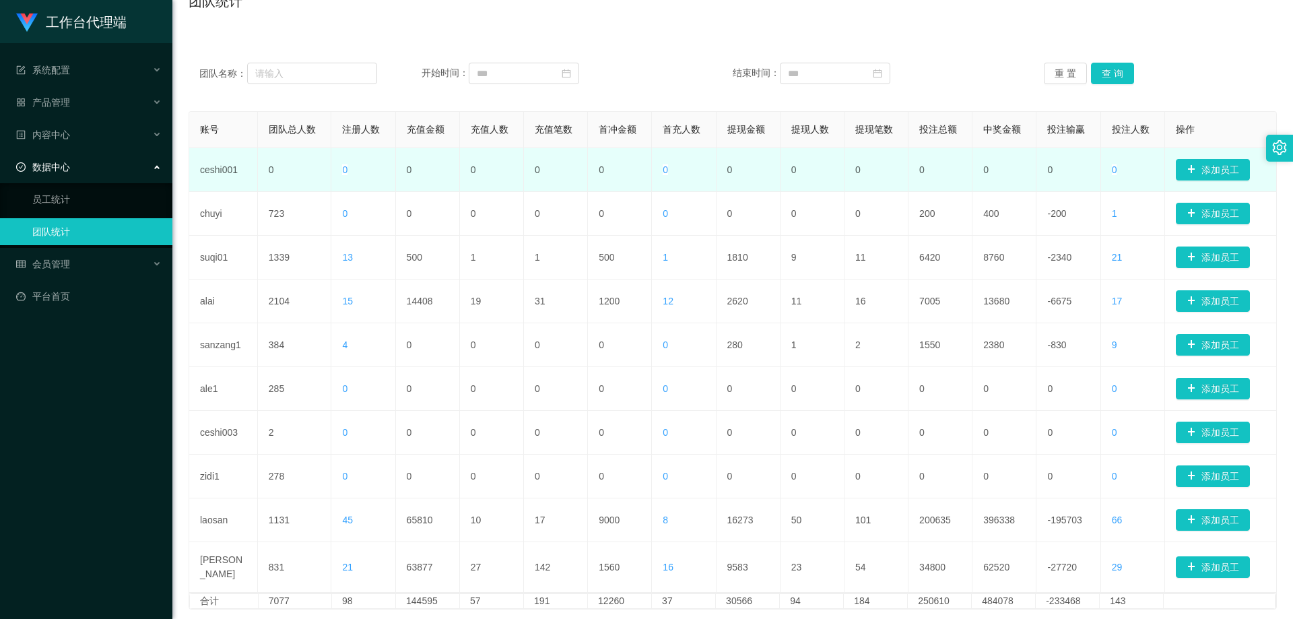
scroll to position [77, 0]
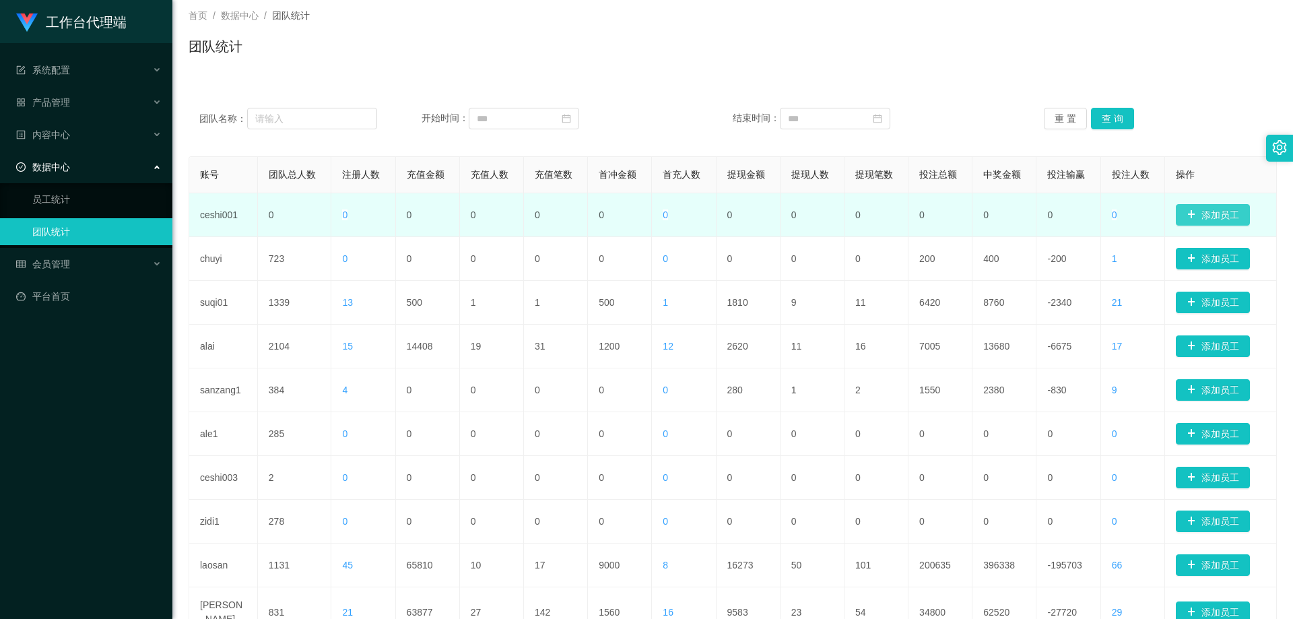
click at [733, 211] on button "添加员工" at bounding box center [1213, 215] width 74 height 22
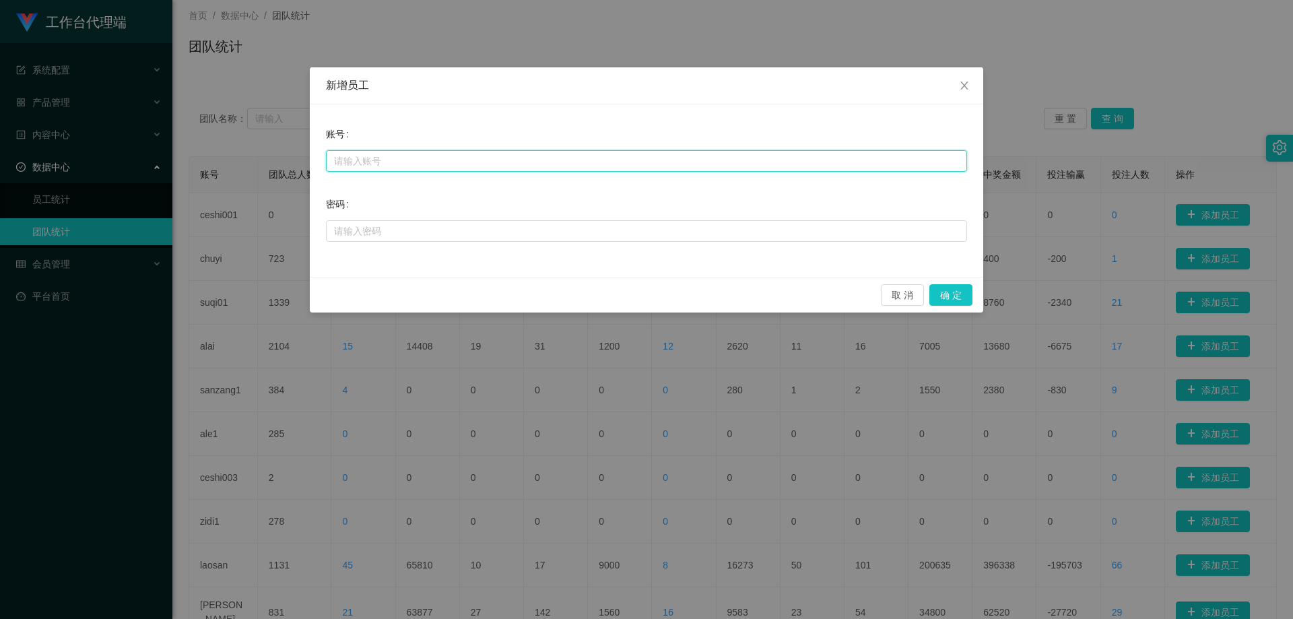
click at [447, 162] on input "text" at bounding box center [646, 161] width 641 height 22
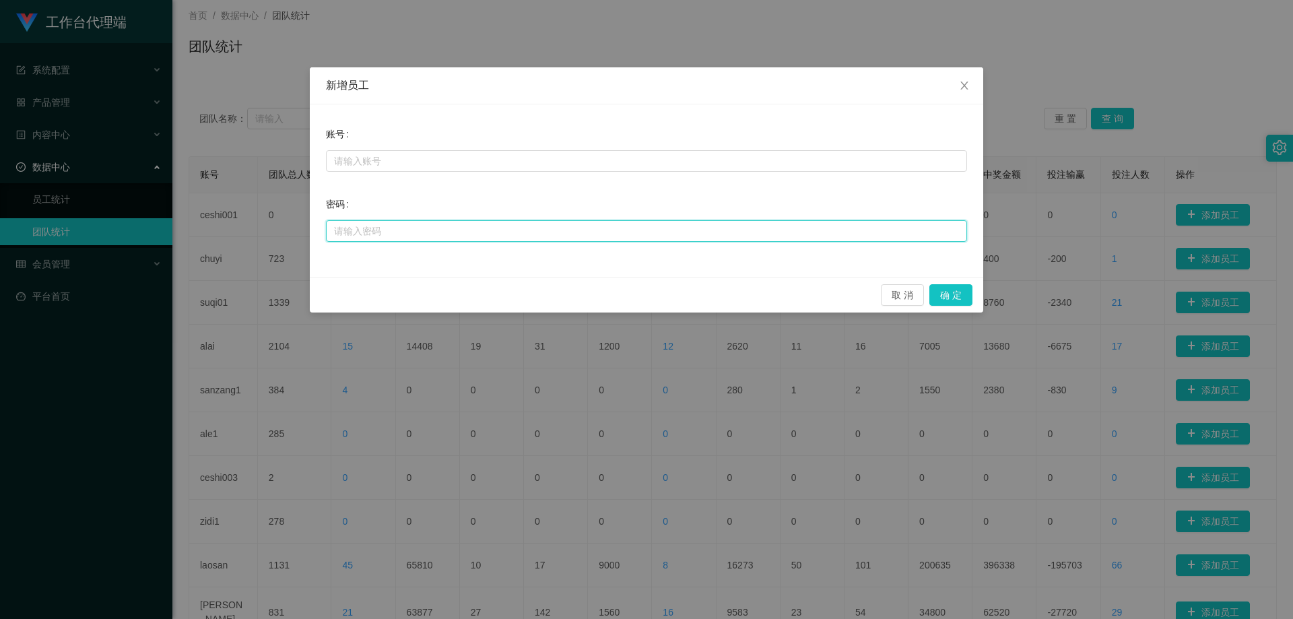
click at [453, 223] on input "text" at bounding box center [646, 231] width 641 height 22
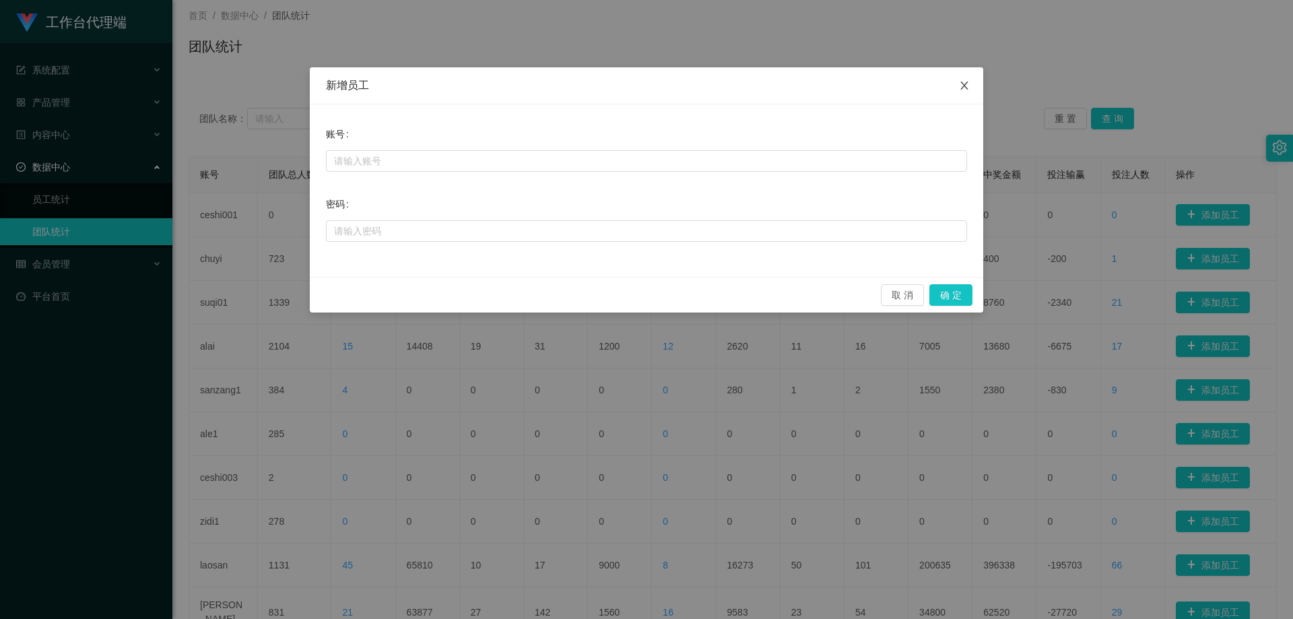
click at [733, 84] on icon "图标: close" at bounding box center [963, 85] width 7 height 8
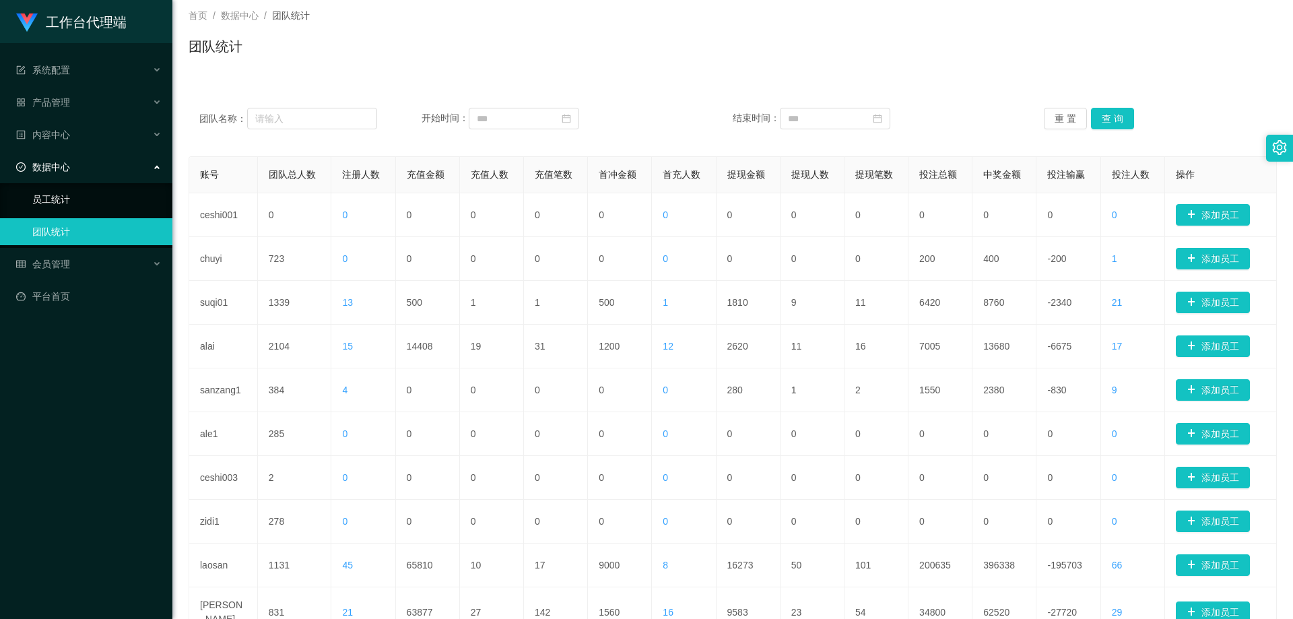
click at [57, 206] on link "员工统计" at bounding box center [96, 199] width 129 height 27
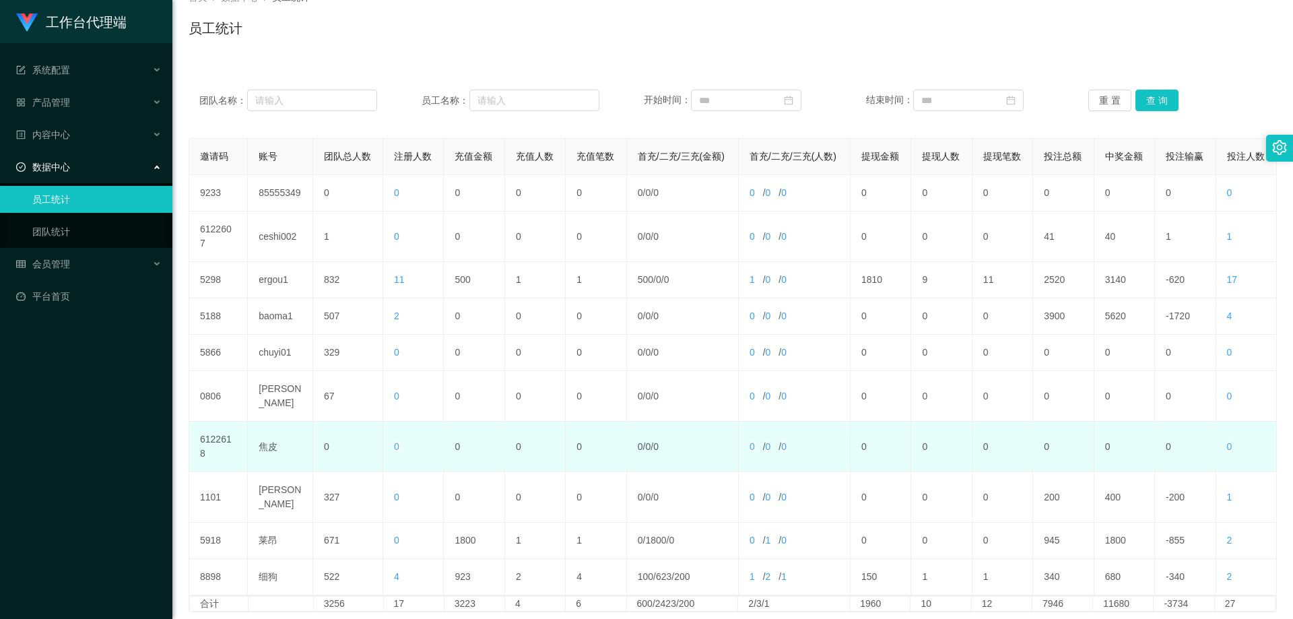
scroll to position [152, 0]
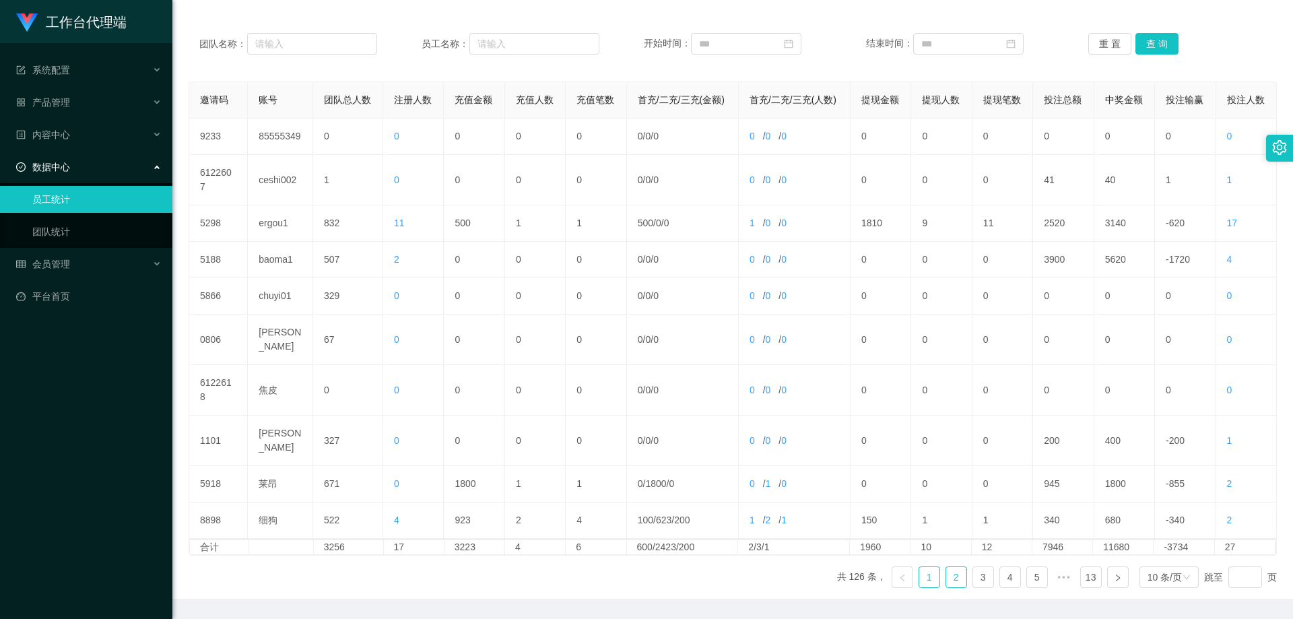
click at [733, 424] on link "2" at bounding box center [956, 577] width 20 height 20
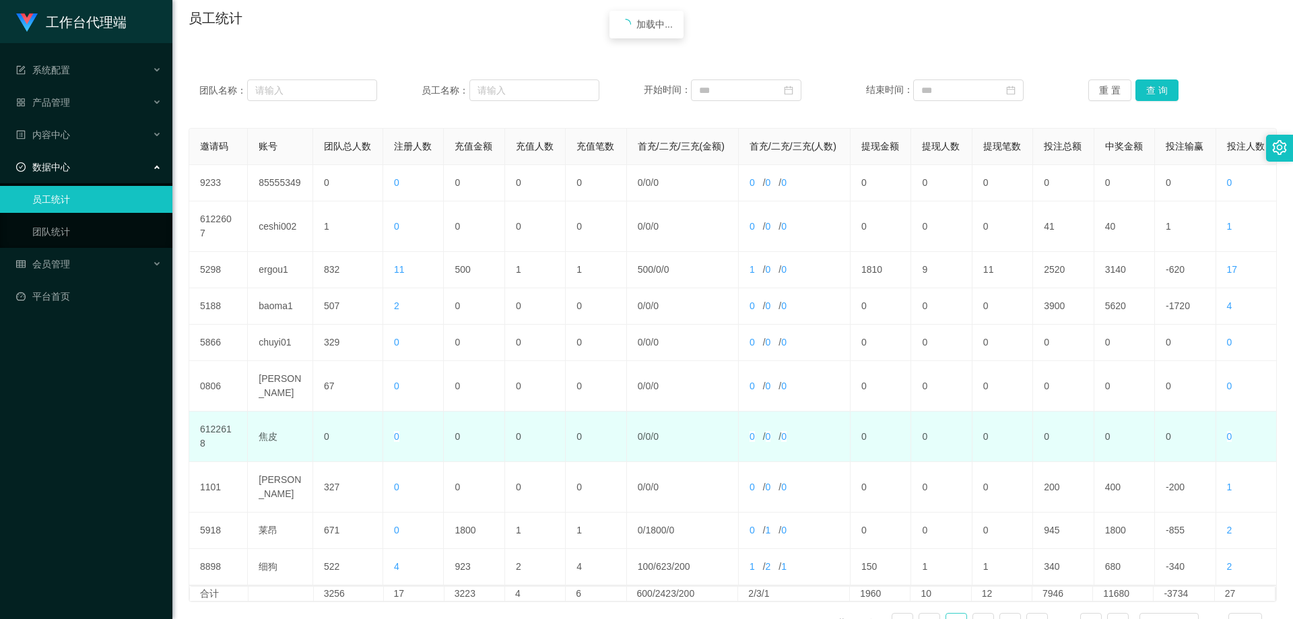
scroll to position [85, 0]
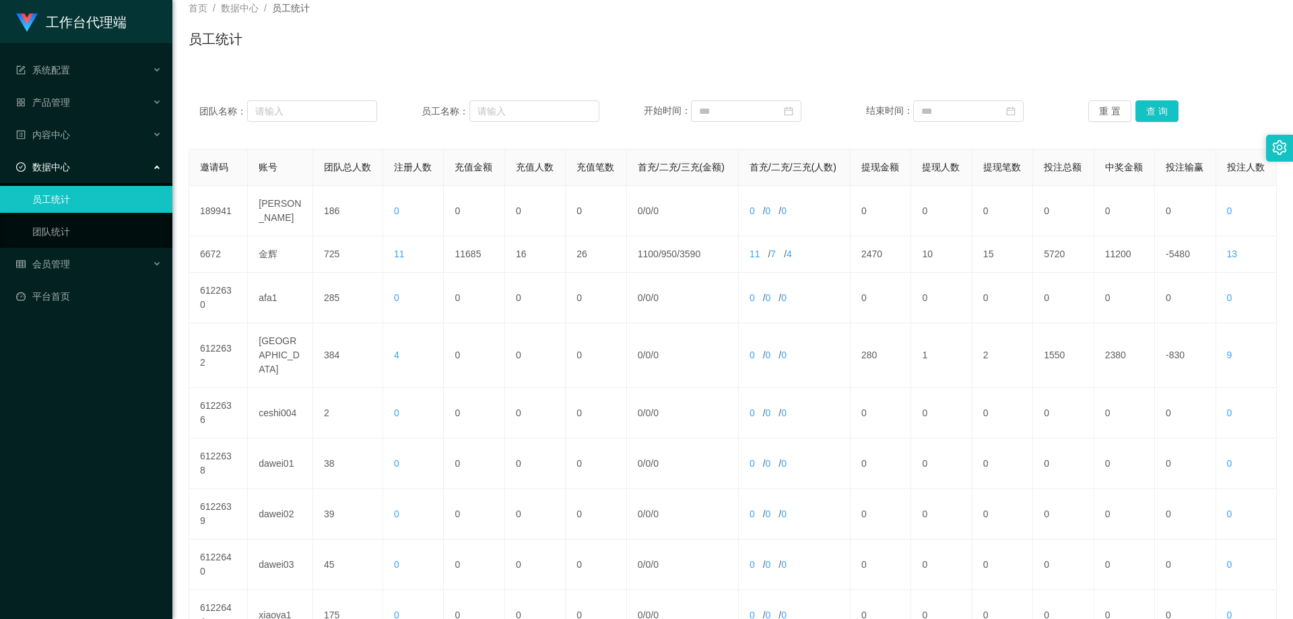
click at [142, 16] on div "工作台代理端" at bounding box center [86, 21] width 172 height 43
click at [152, 7] on div "工作台代理端" at bounding box center [86, 21] width 172 height 43
click at [57, 235] on link "团队统计" at bounding box center [96, 231] width 129 height 27
